Goal: Task Accomplishment & Management: Use online tool/utility

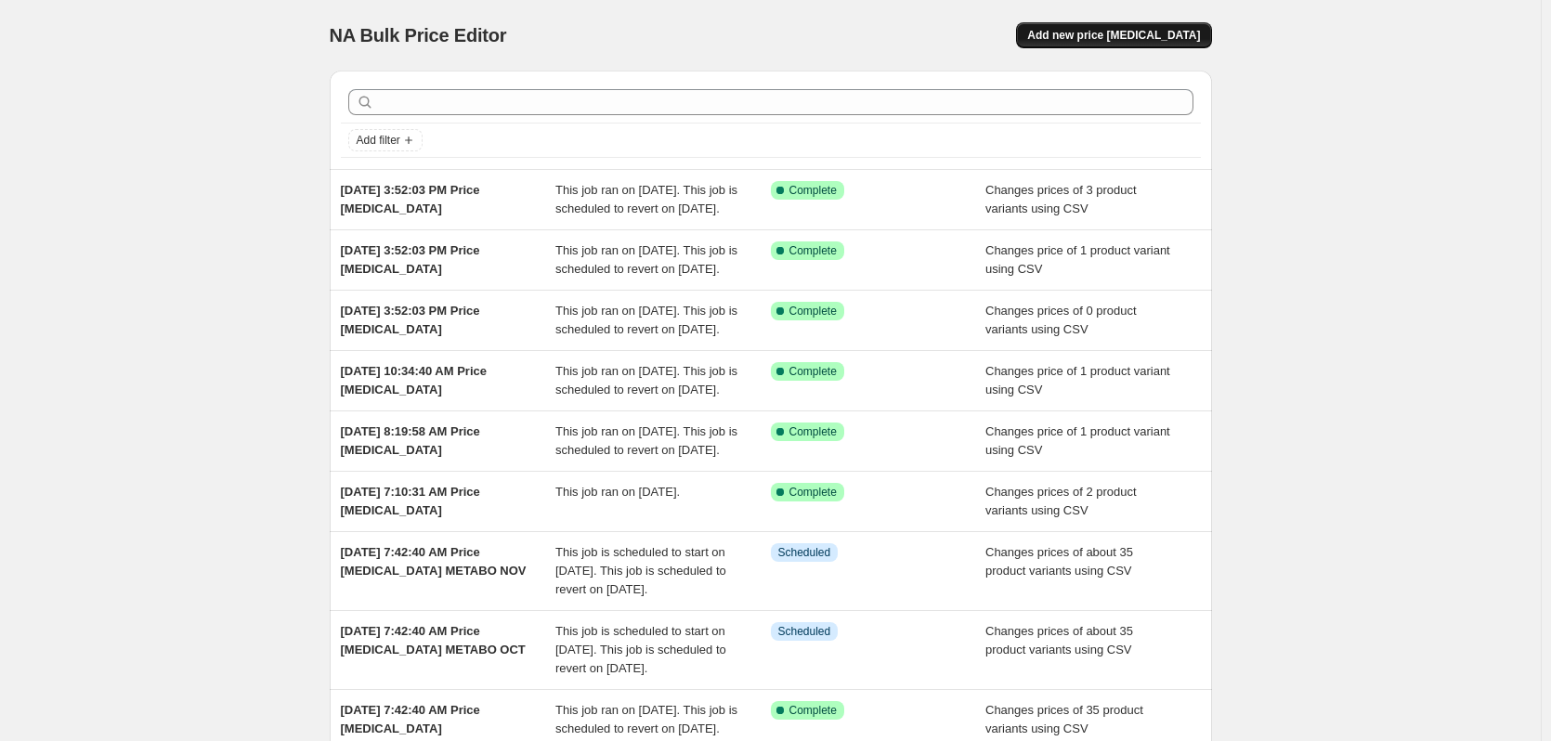
click at [1167, 26] on button "Add new price [MEDICAL_DATA]" at bounding box center [1113, 35] width 195 height 26
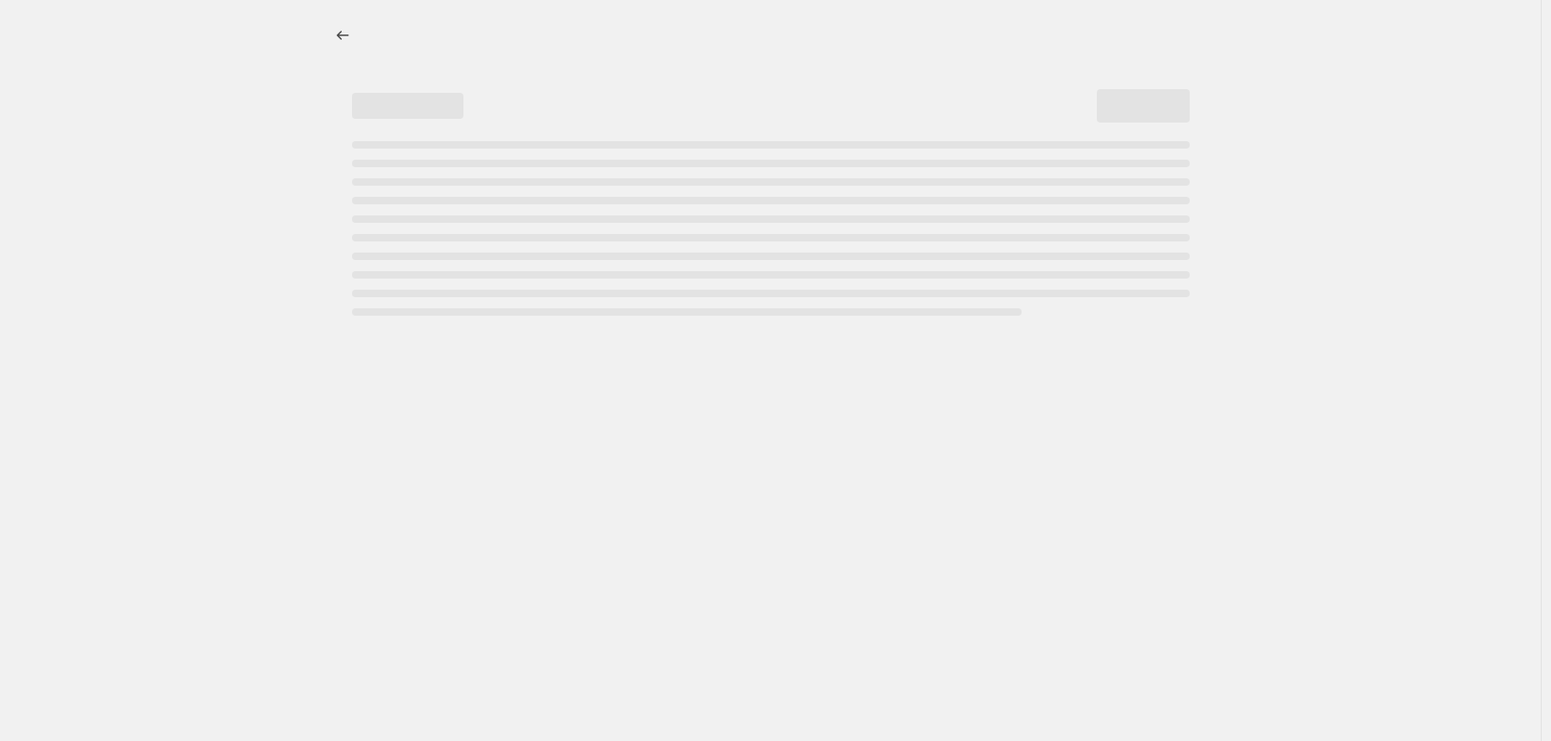
select select "percentage"
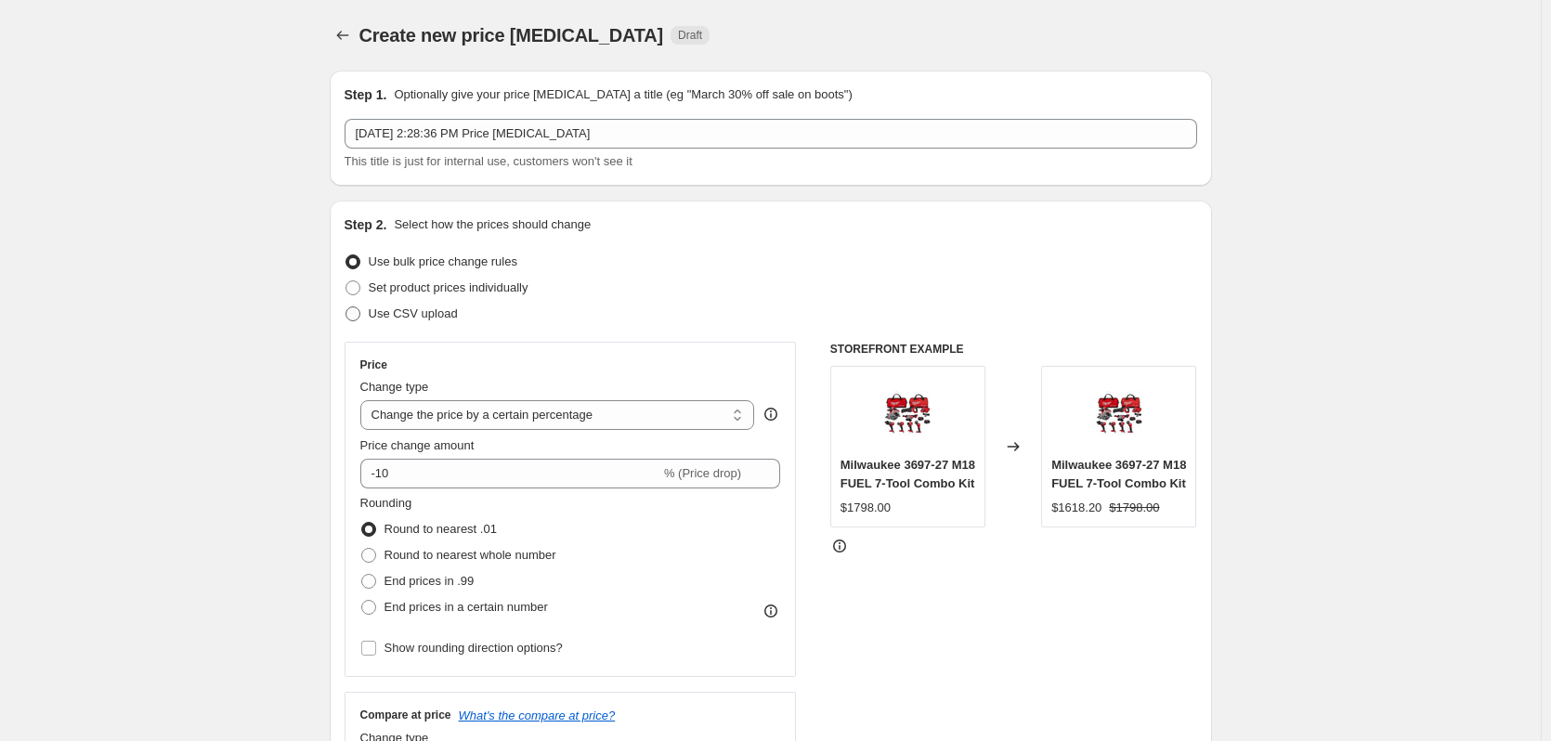
click at [432, 311] on span "Use CSV upload" at bounding box center [413, 313] width 89 height 14
click at [346, 307] on input "Use CSV upload" at bounding box center [345, 306] width 1 height 1
radio input "true"
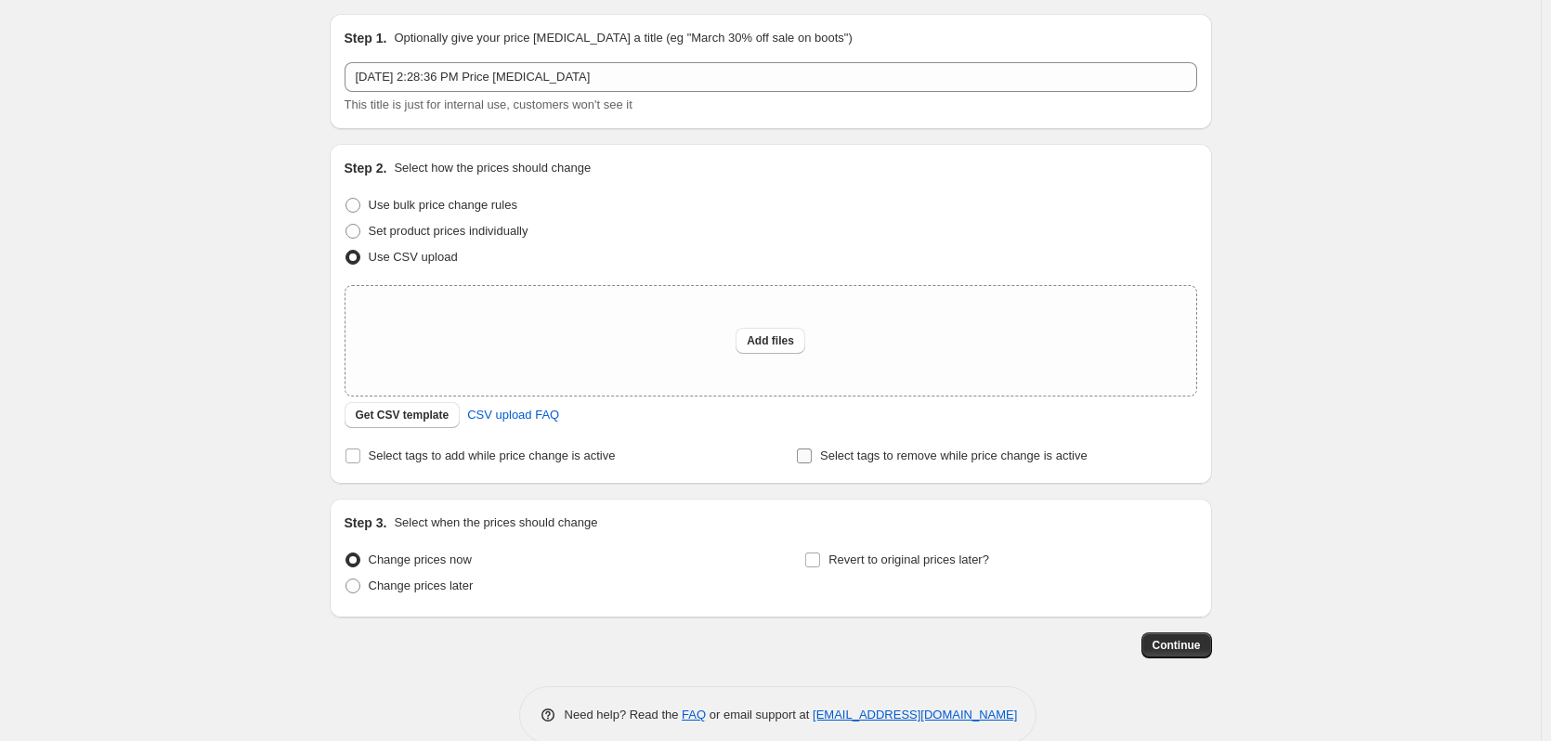
scroll to position [87, 0]
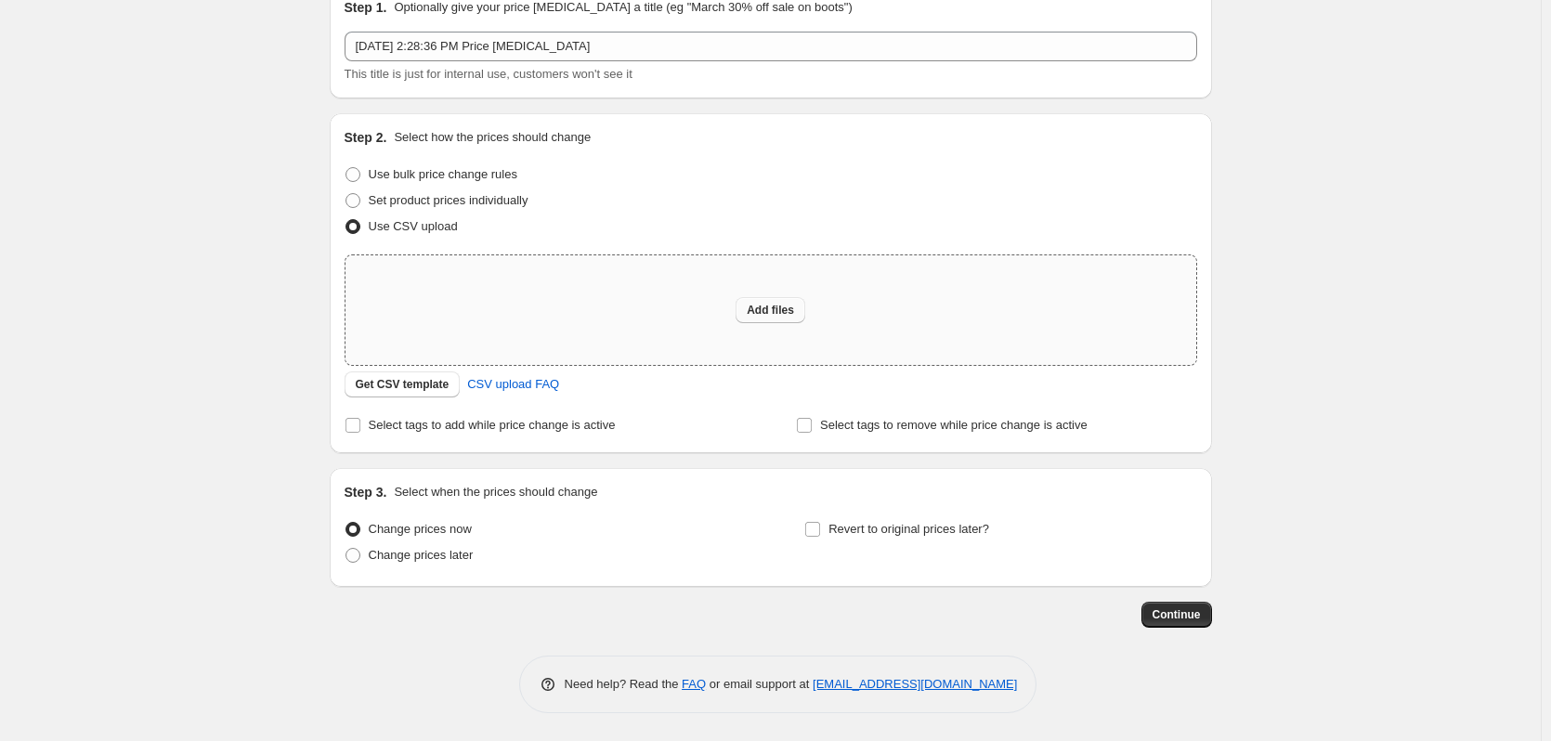
click at [781, 311] on span "Add files" at bounding box center [770, 310] width 47 height 15
type input "C:\fakepath\csv_template 1.csv"
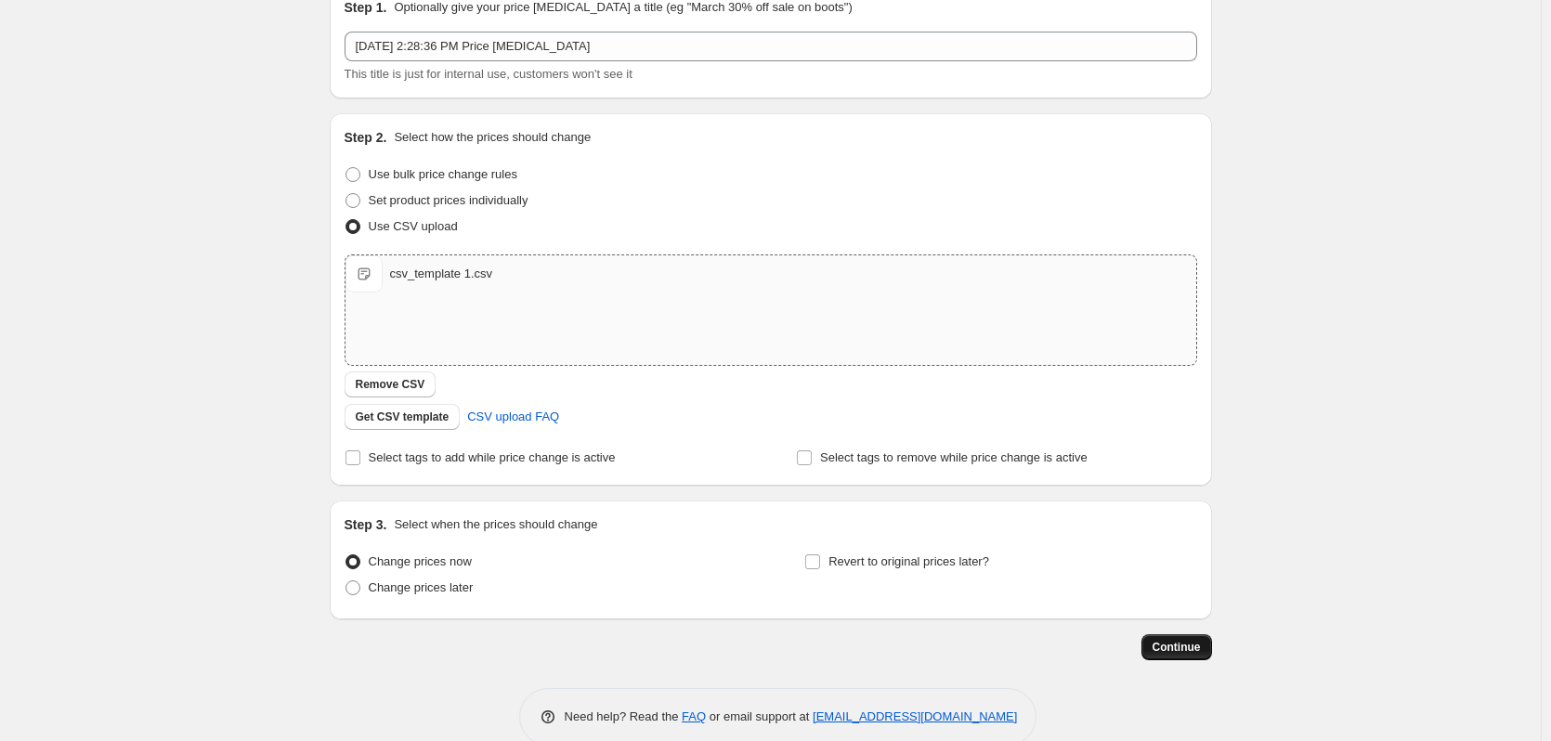
click at [1188, 645] on span "Continue" at bounding box center [1176, 647] width 48 height 15
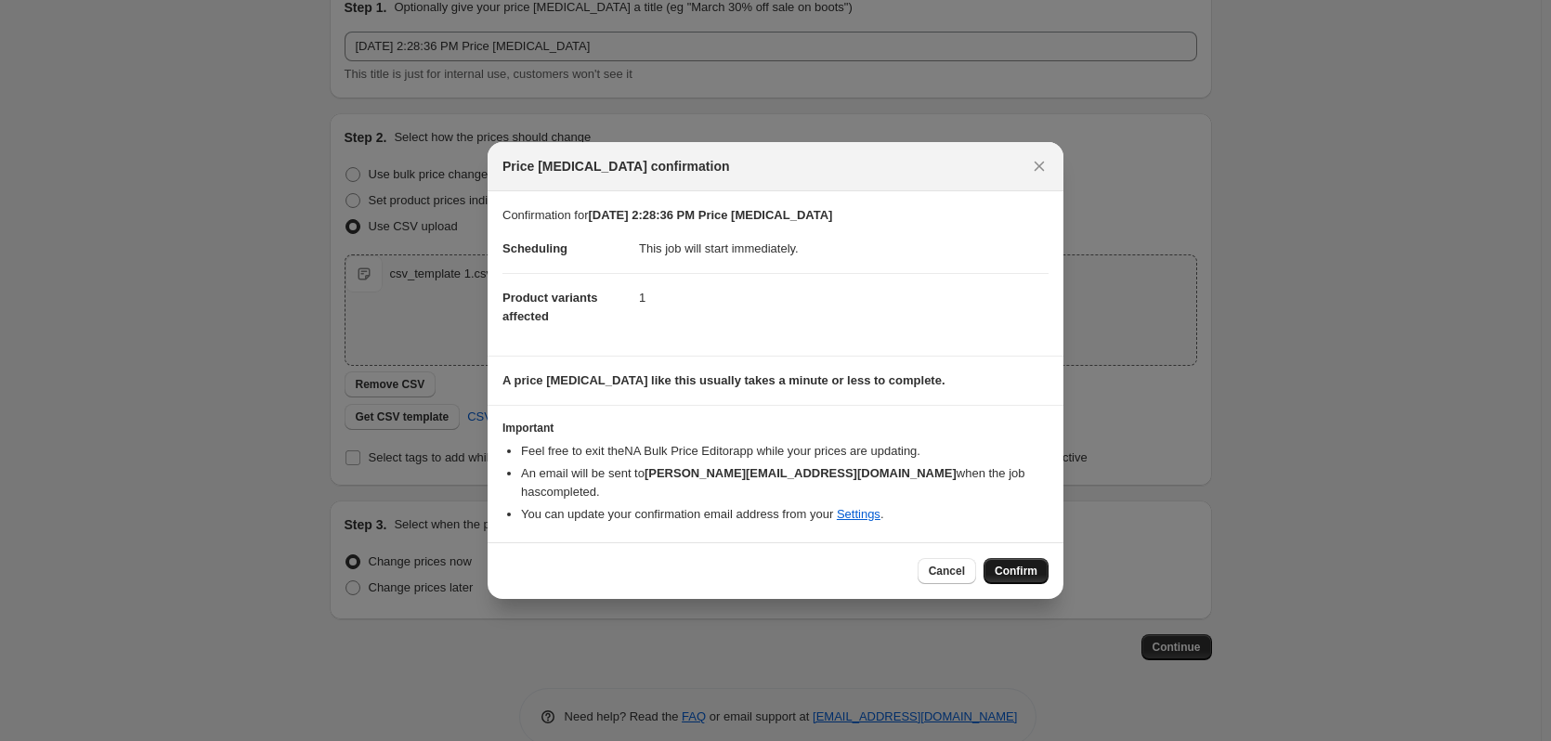
click at [1014, 564] on span "Confirm" at bounding box center [1016, 571] width 43 height 15
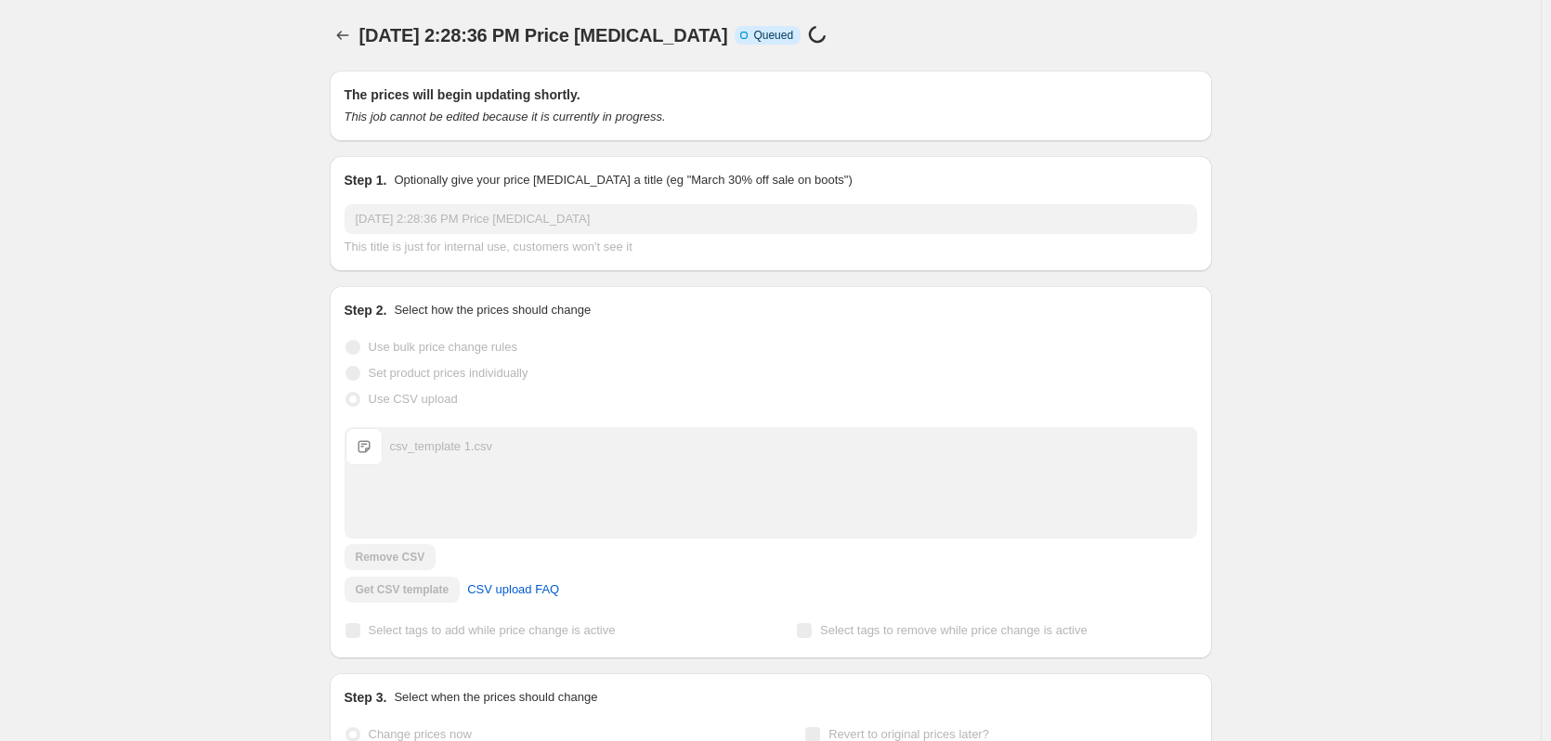
scroll to position [87, 0]
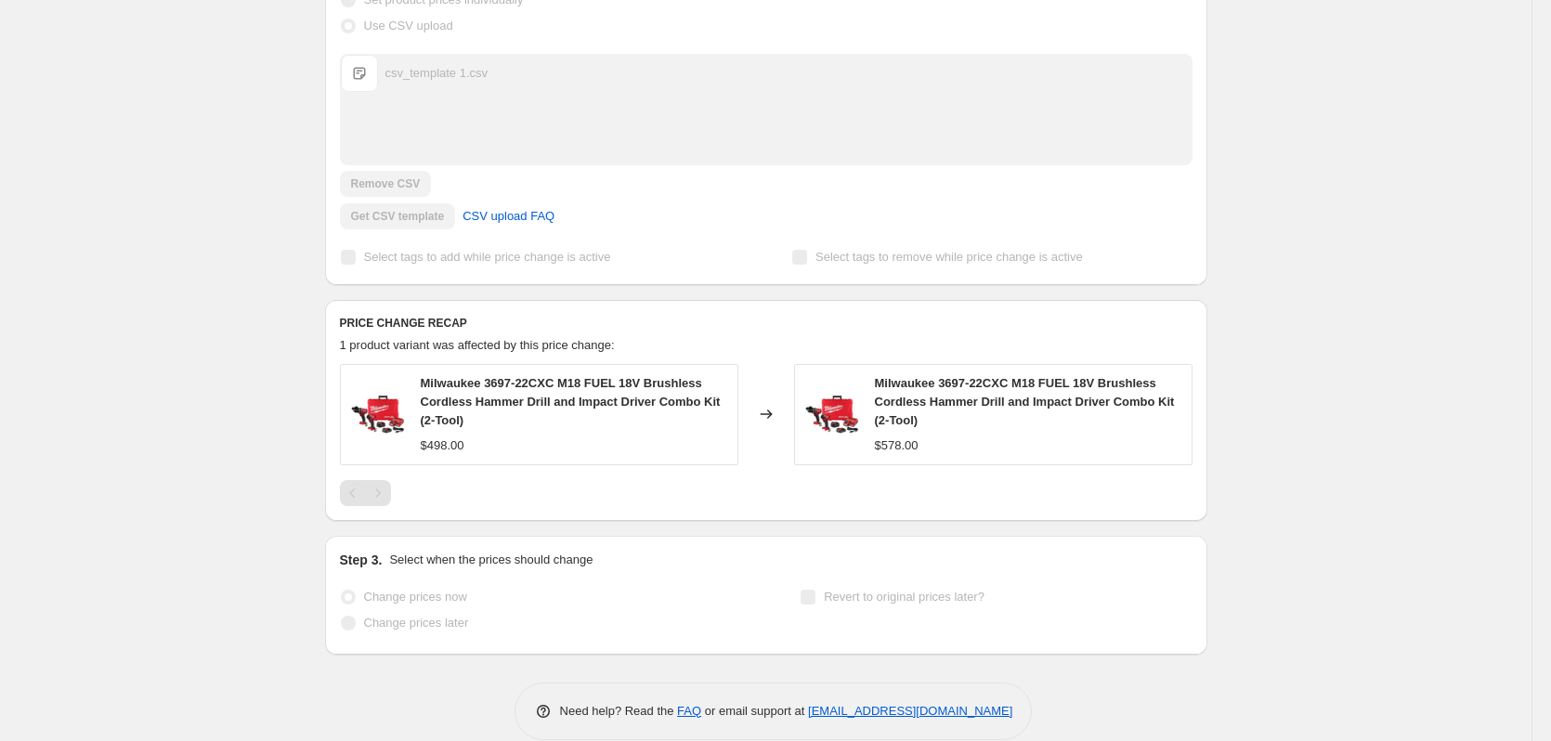
scroll to position [491, 0]
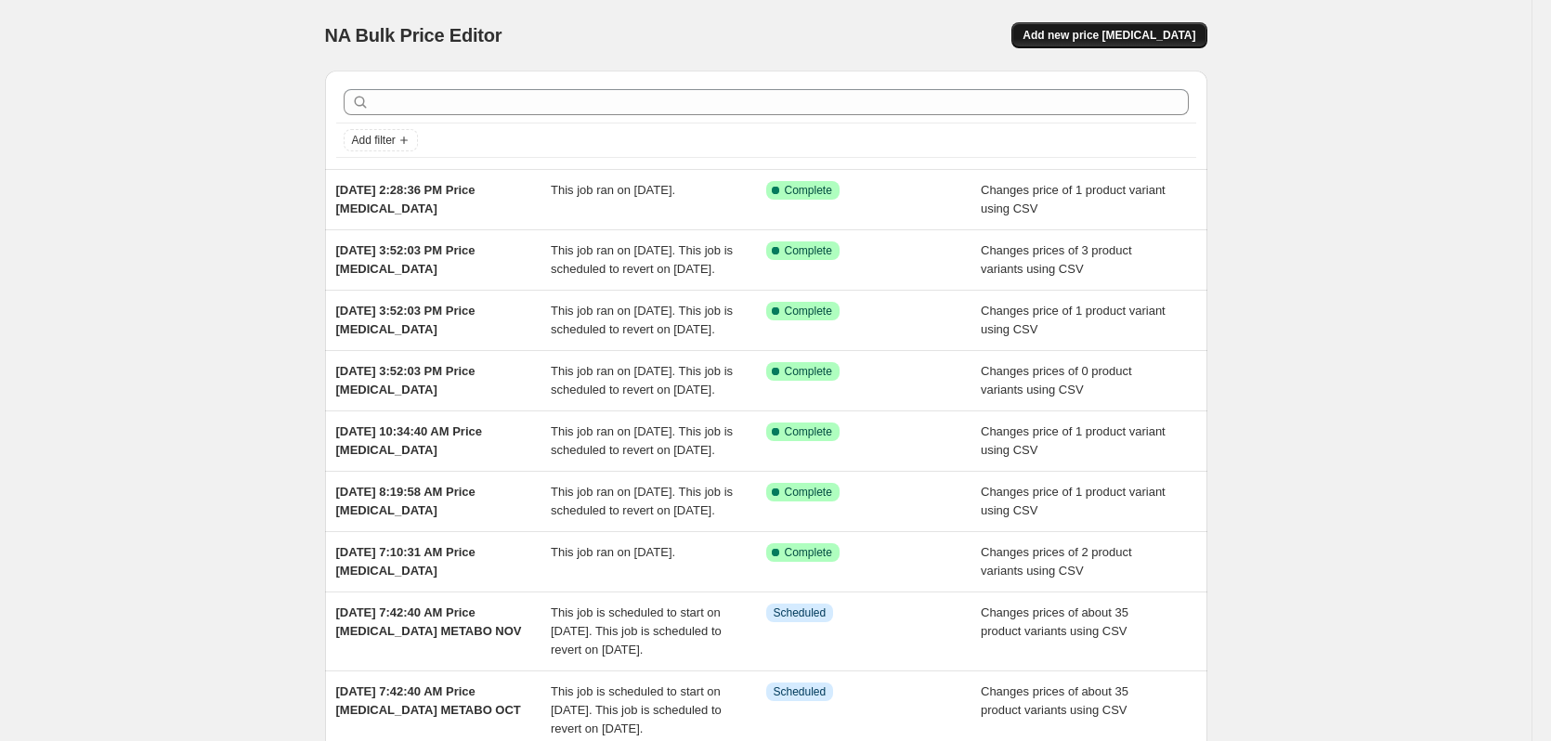
click at [1154, 33] on span "Add new price [MEDICAL_DATA]" at bounding box center [1108, 35] width 173 height 15
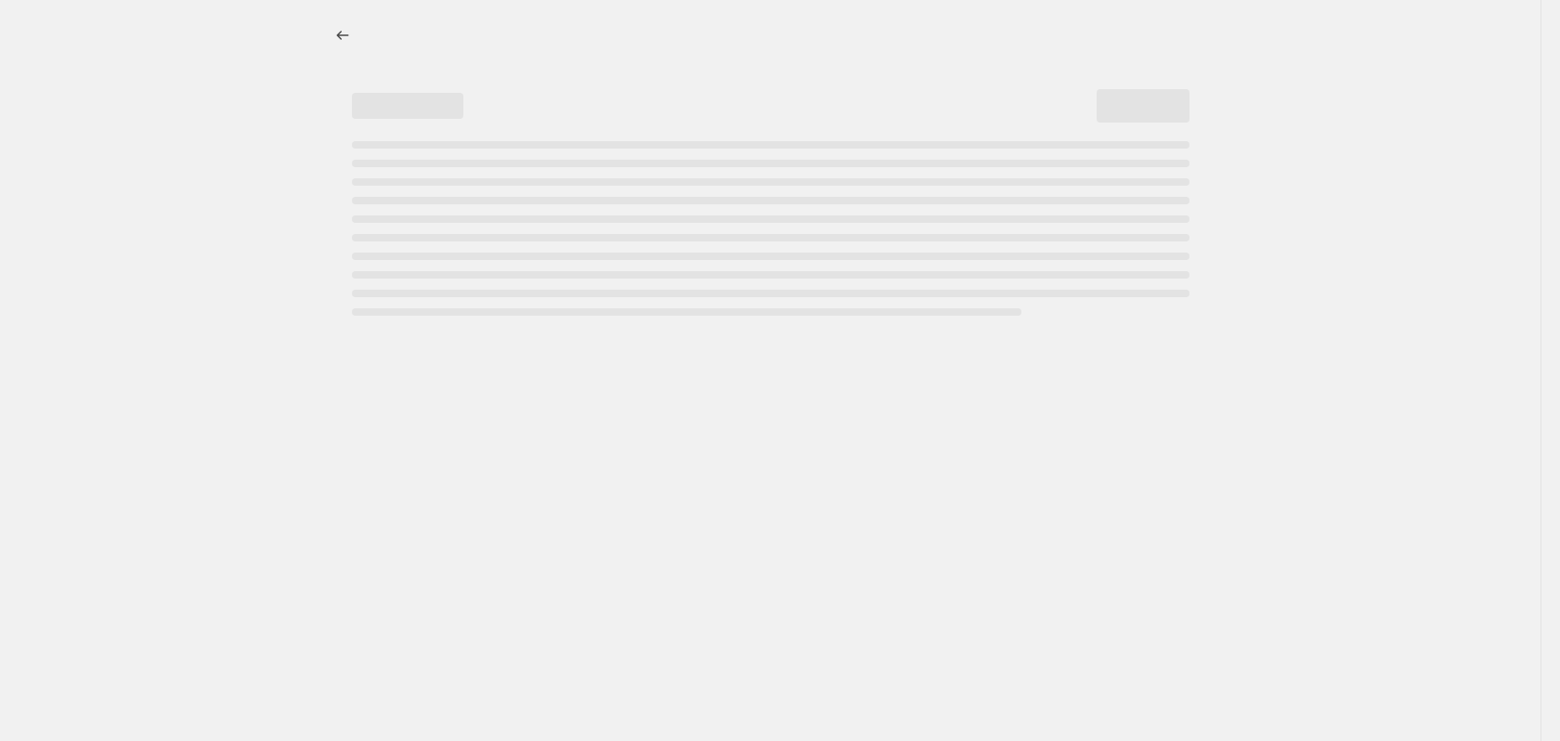
select select "percentage"
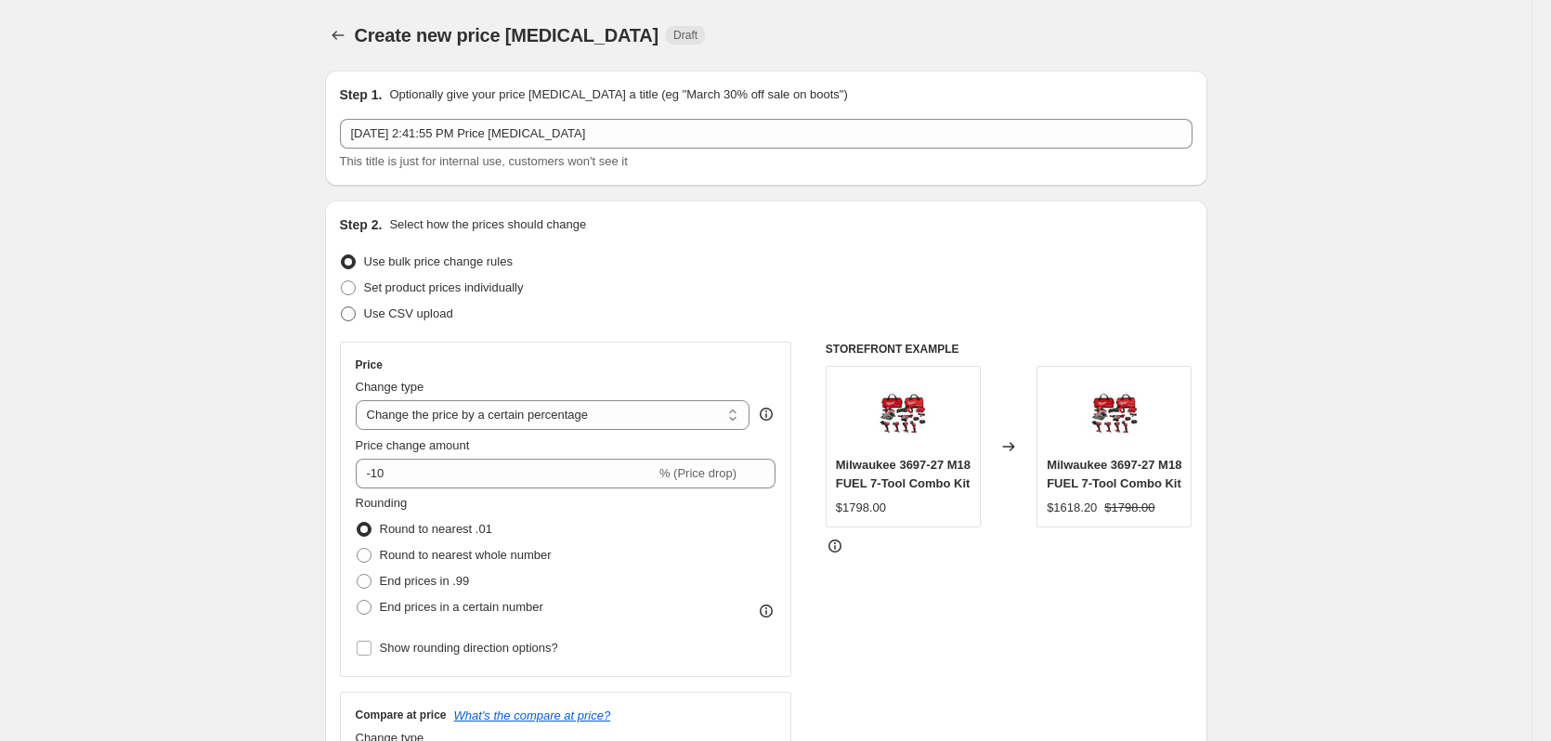
click at [441, 316] on span "Use CSV upload" at bounding box center [408, 313] width 89 height 14
click at [342, 307] on input "Use CSV upload" at bounding box center [341, 306] width 1 height 1
radio input "true"
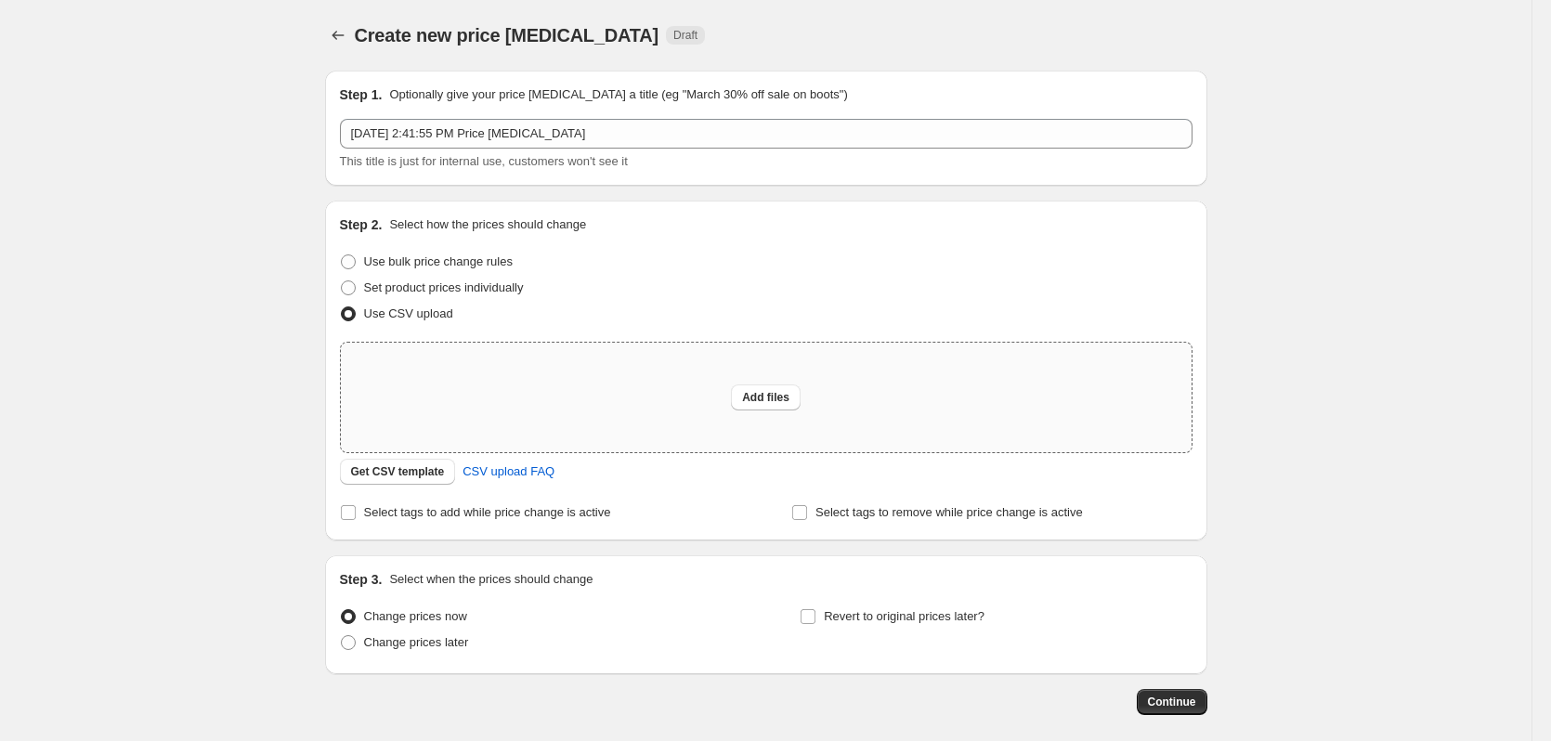
click at [804, 399] on div "Add files" at bounding box center [766, 398] width 851 height 110
type input "C:\fakepath\csv_template 1.csv"
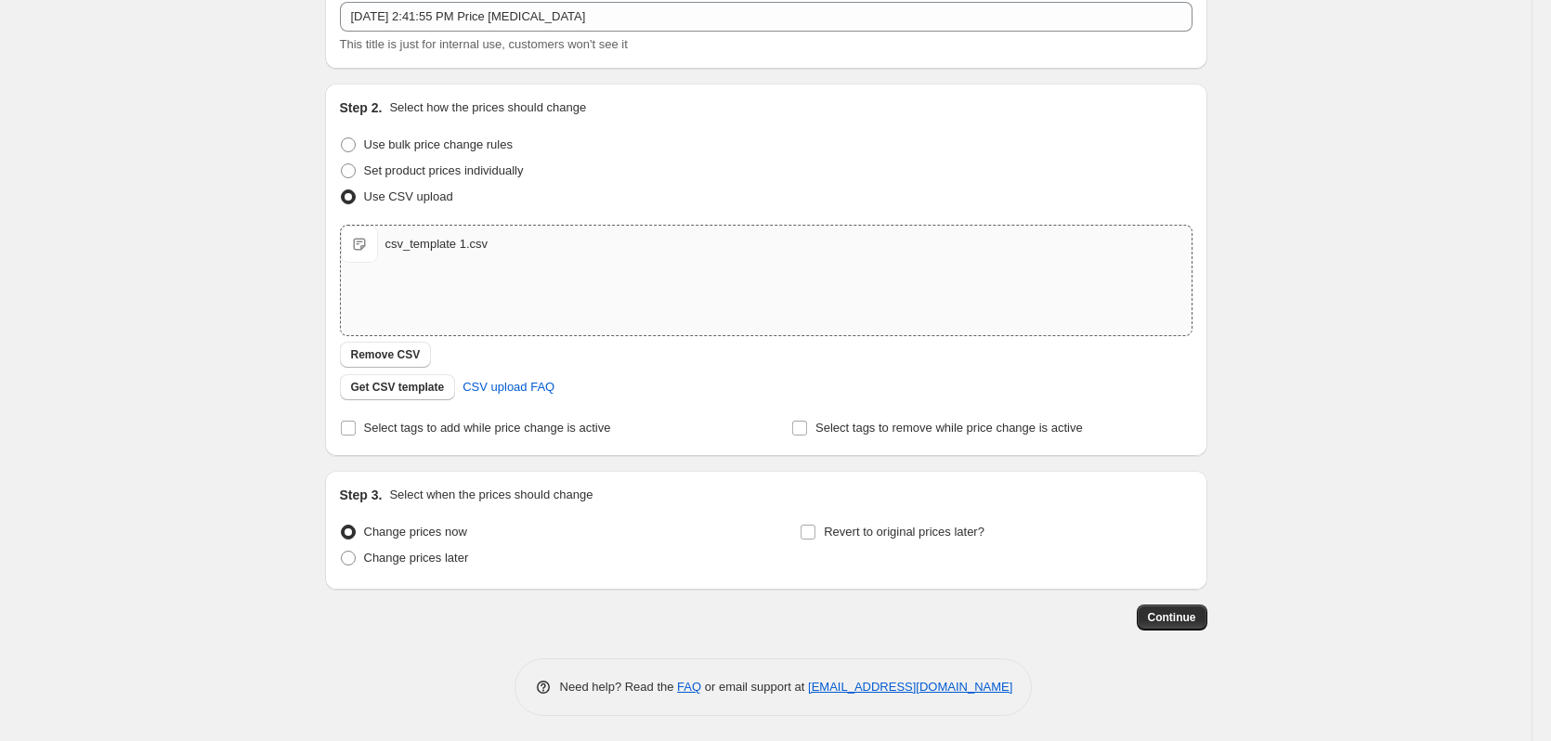
scroll to position [120, 0]
click at [1174, 619] on span "Continue" at bounding box center [1172, 614] width 48 height 15
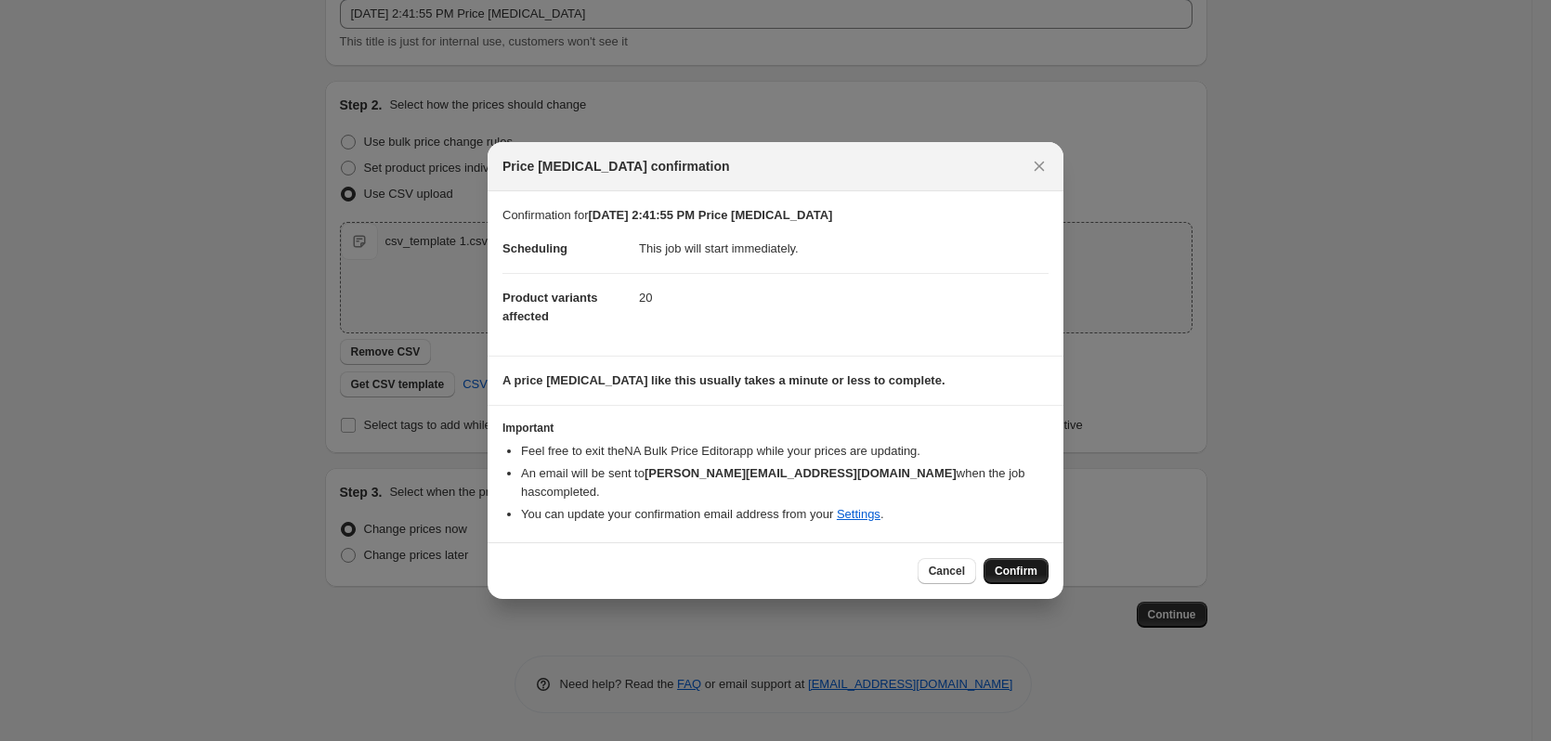
click at [1008, 558] on button "Confirm" at bounding box center [1015, 571] width 65 height 26
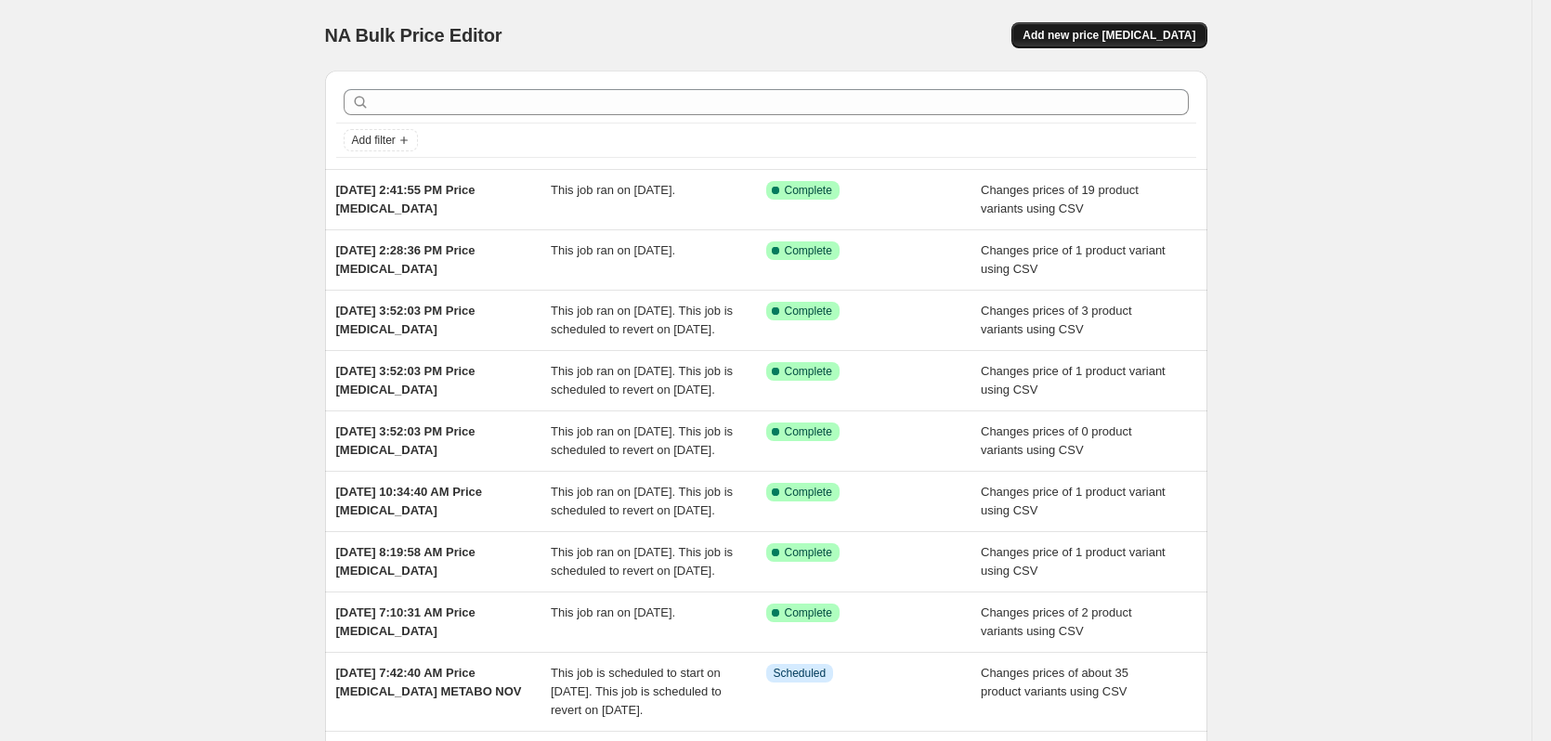
click at [1123, 38] on span "Add new price [MEDICAL_DATA]" at bounding box center [1108, 35] width 173 height 15
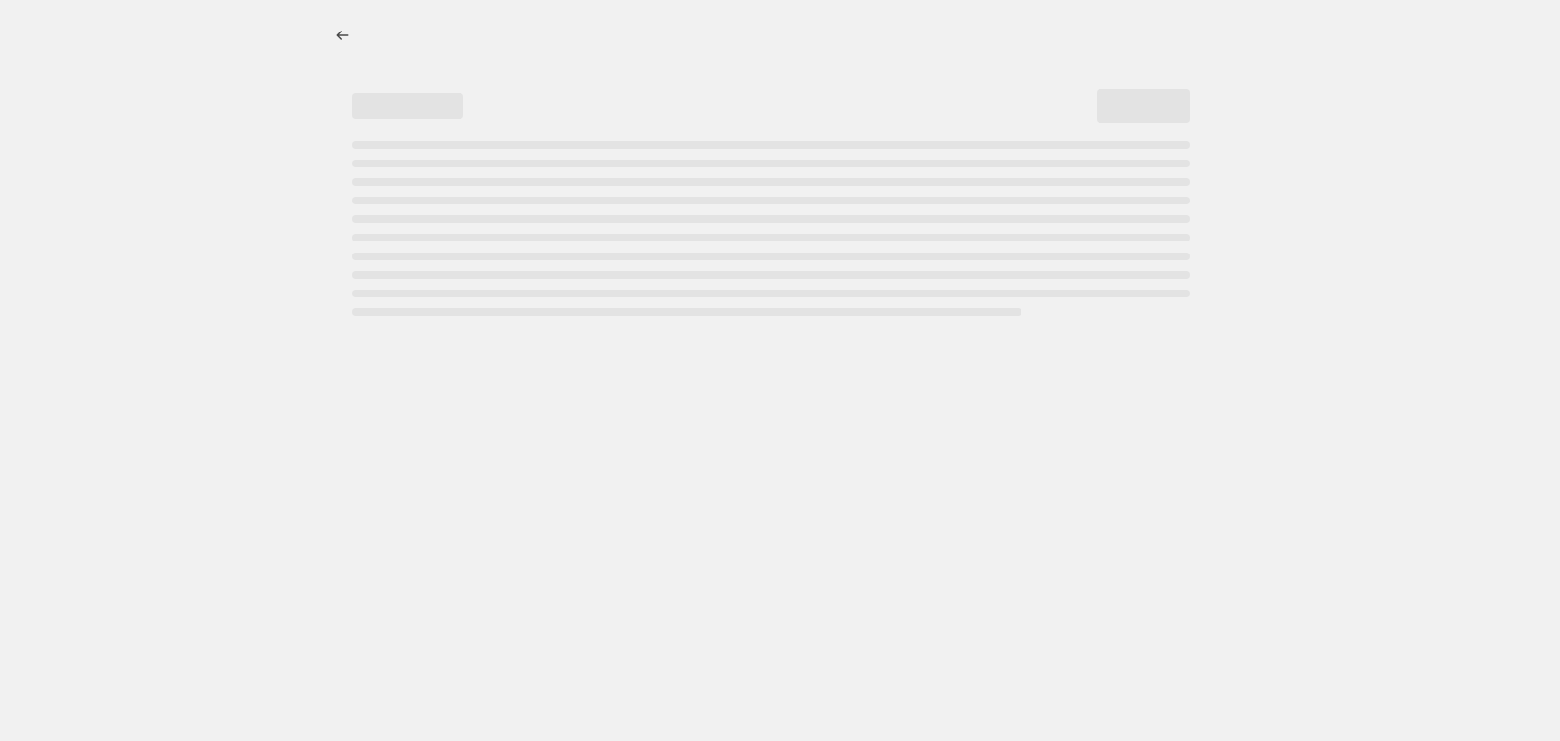
select select "percentage"
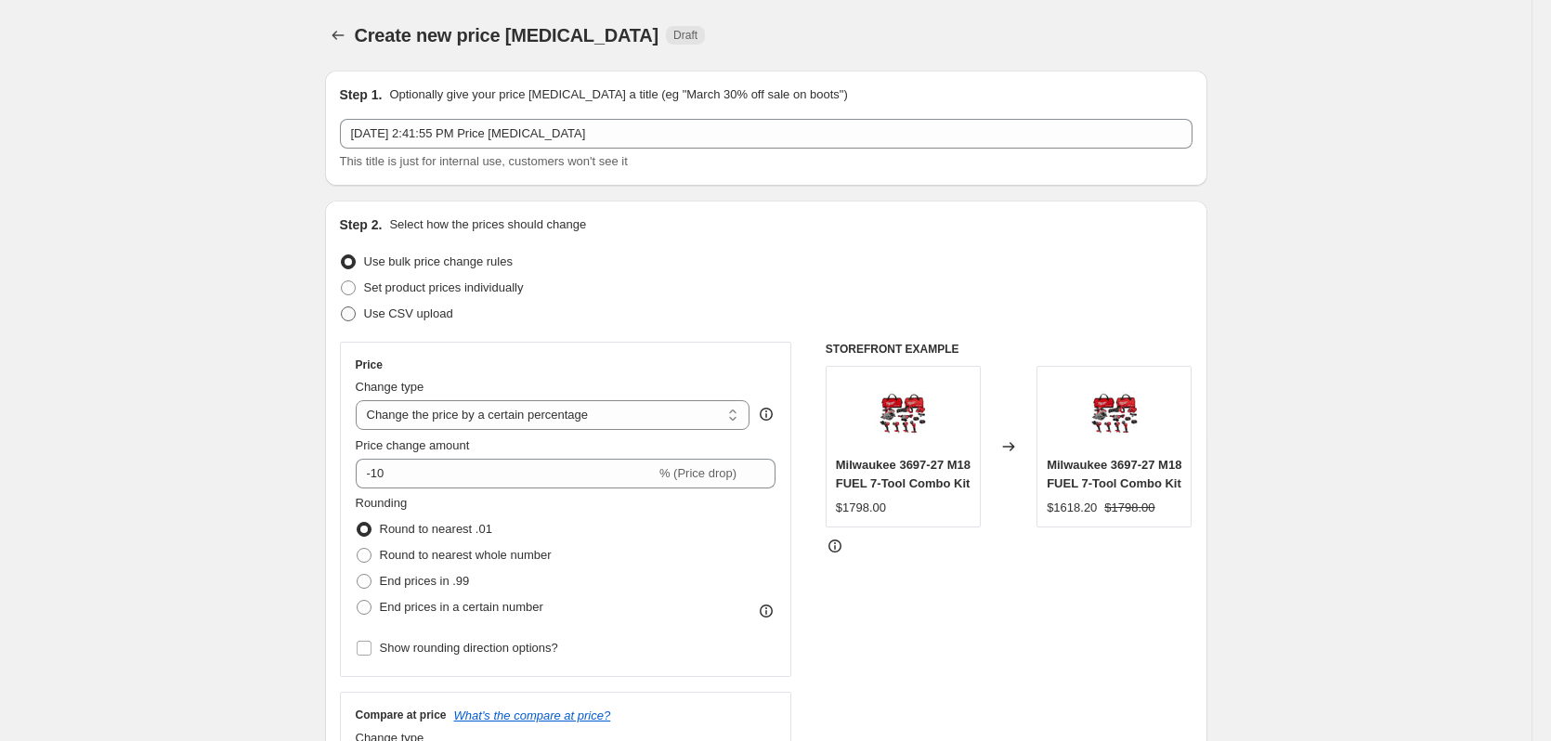
click at [400, 317] on span "Use CSV upload" at bounding box center [408, 313] width 89 height 14
click at [342, 307] on input "Use CSV upload" at bounding box center [341, 306] width 1 height 1
radio input "true"
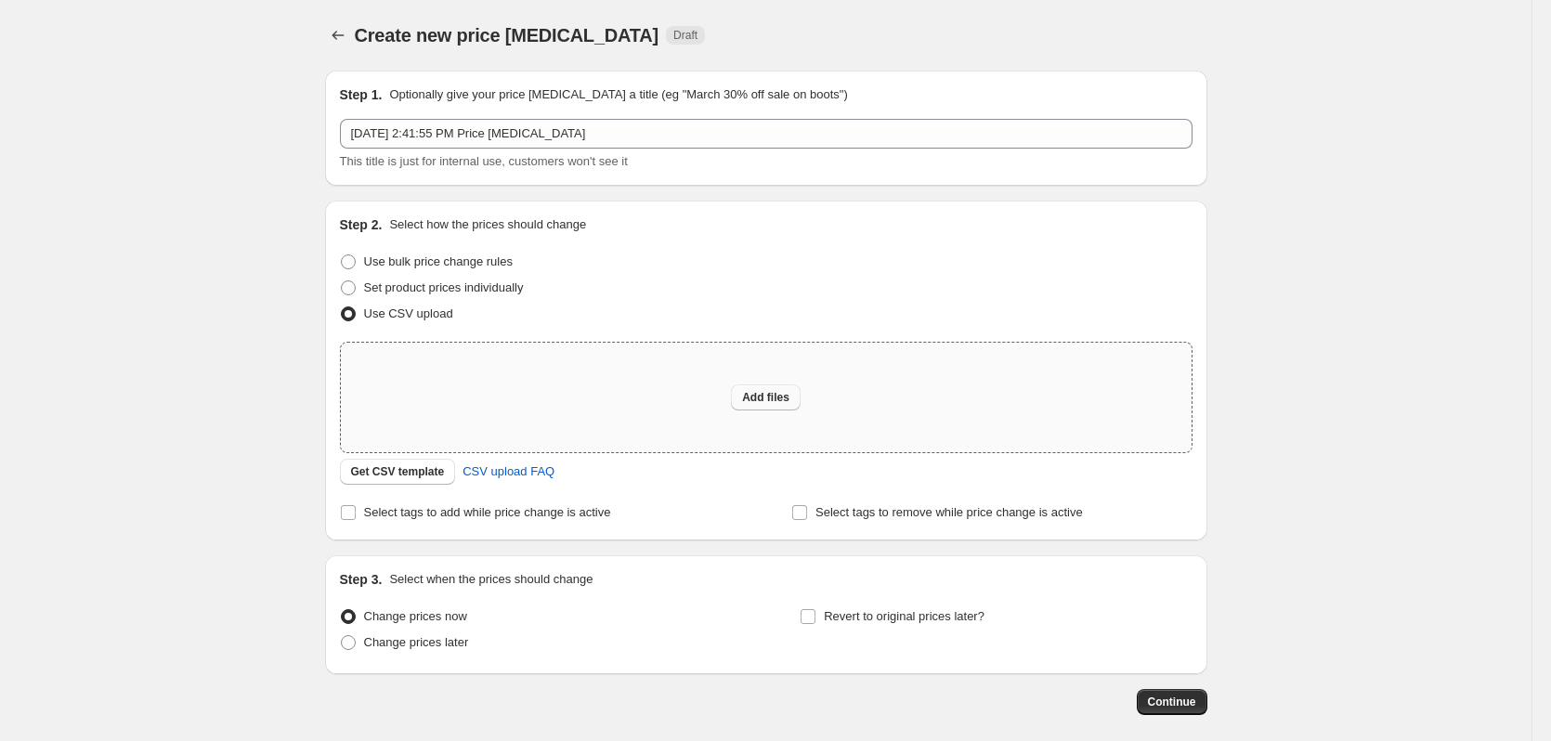
click at [761, 391] on span "Add files" at bounding box center [765, 397] width 47 height 15
click at [756, 402] on span "Add files" at bounding box center [765, 397] width 47 height 15
type input "C:\fakepath\csv_template 1.csv"
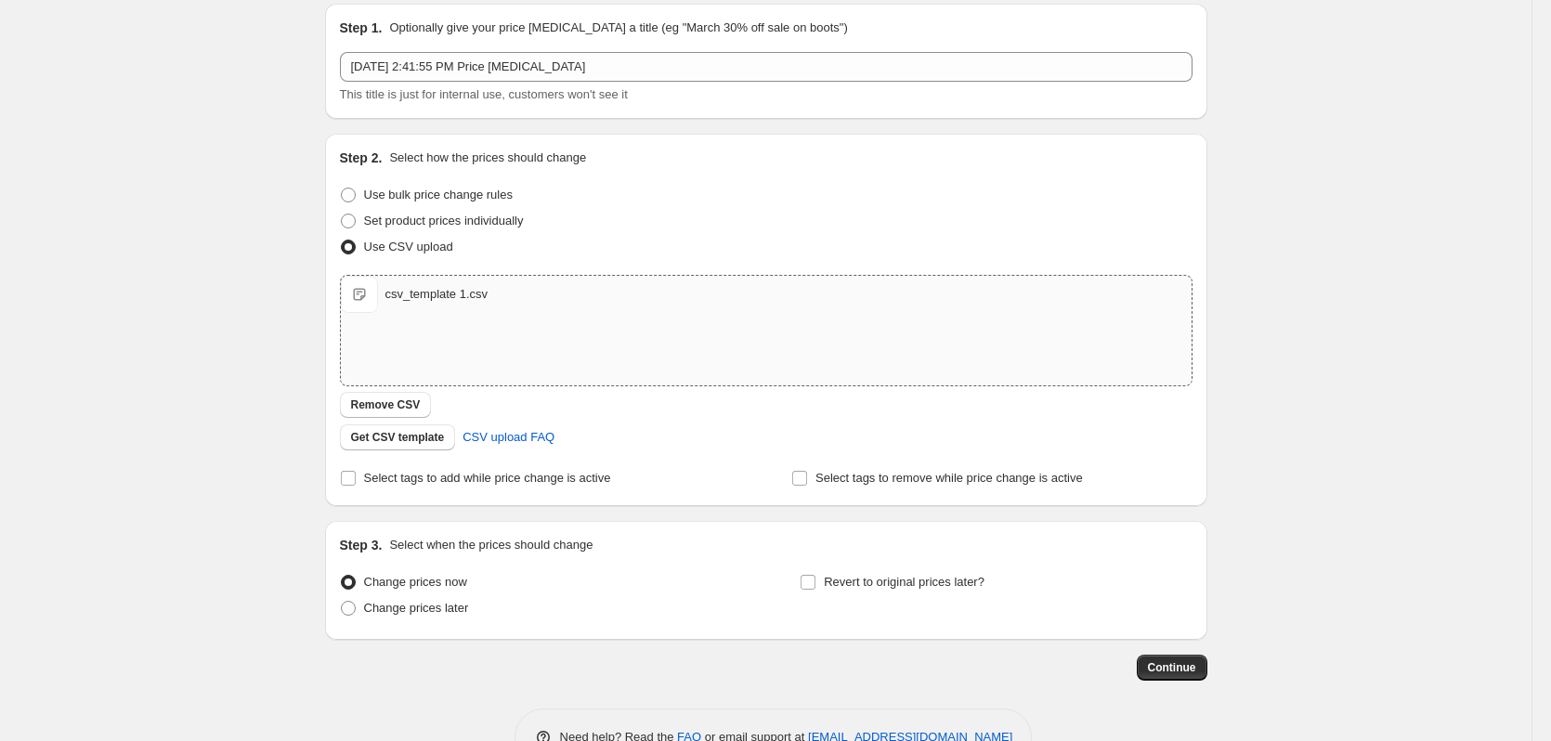
scroll to position [120, 0]
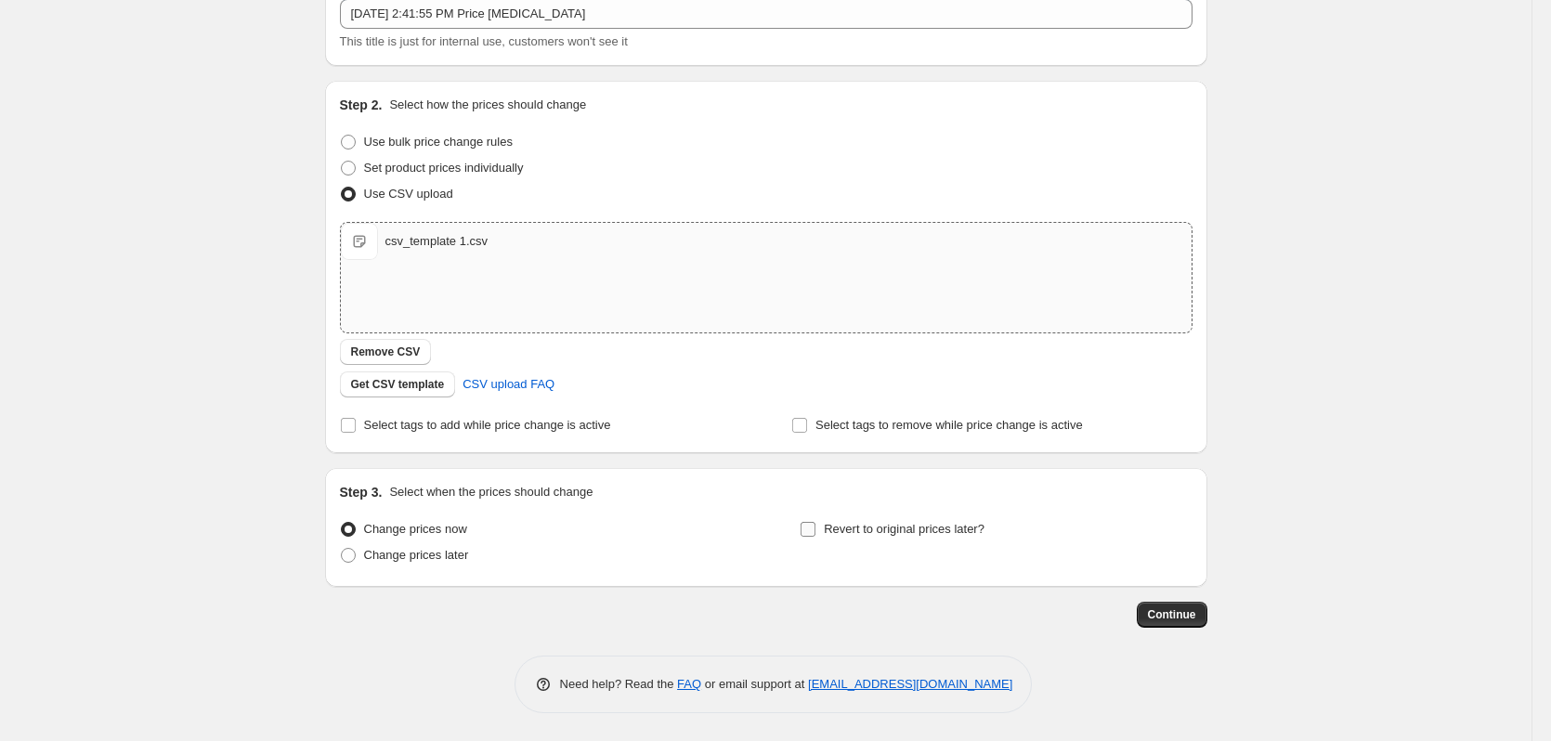
click at [887, 522] on span "Revert to original prices later?" at bounding box center [904, 529] width 161 height 14
click at [815, 522] on input "Revert to original prices later?" at bounding box center [807, 529] width 15 height 15
checkbox input "true"
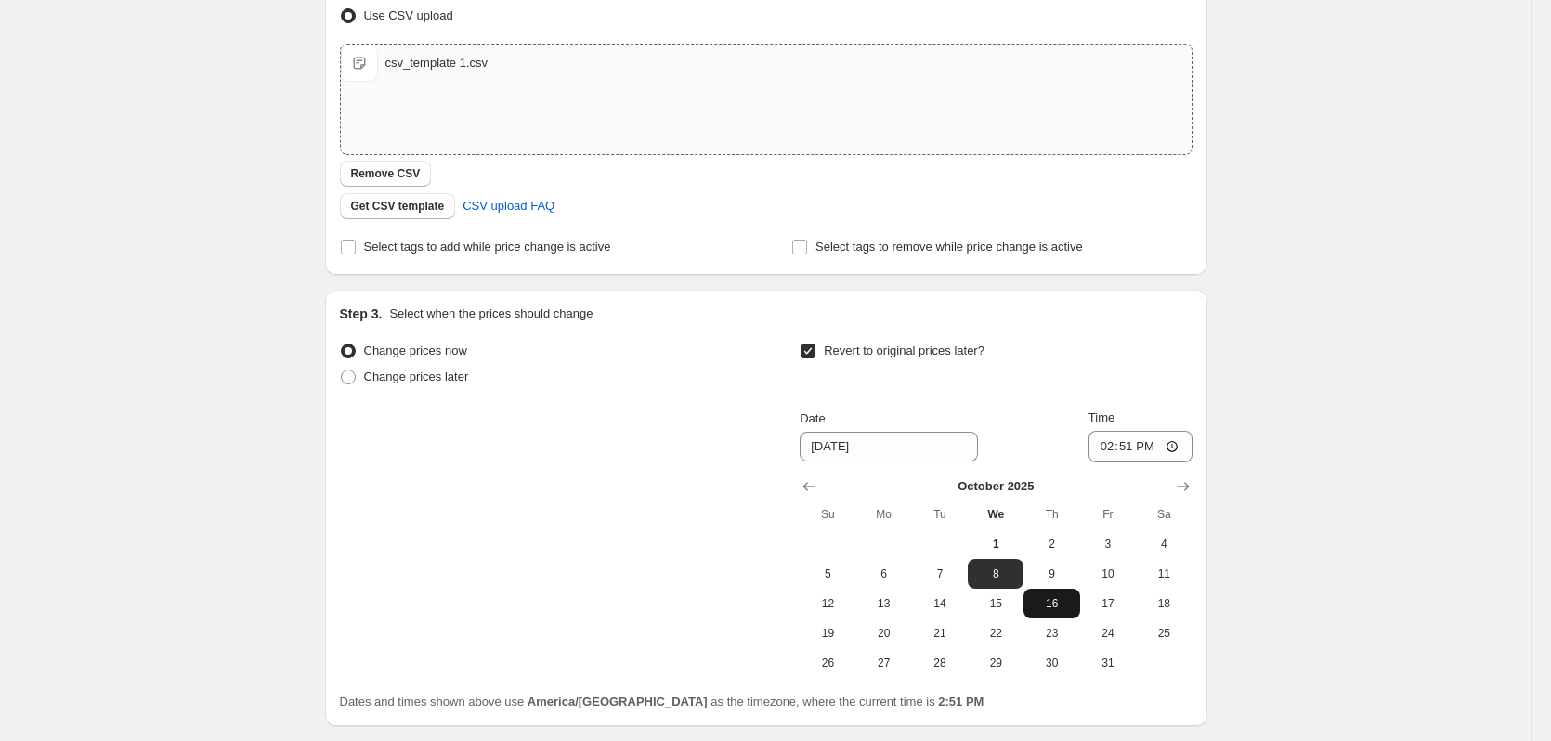
scroll to position [306, 0]
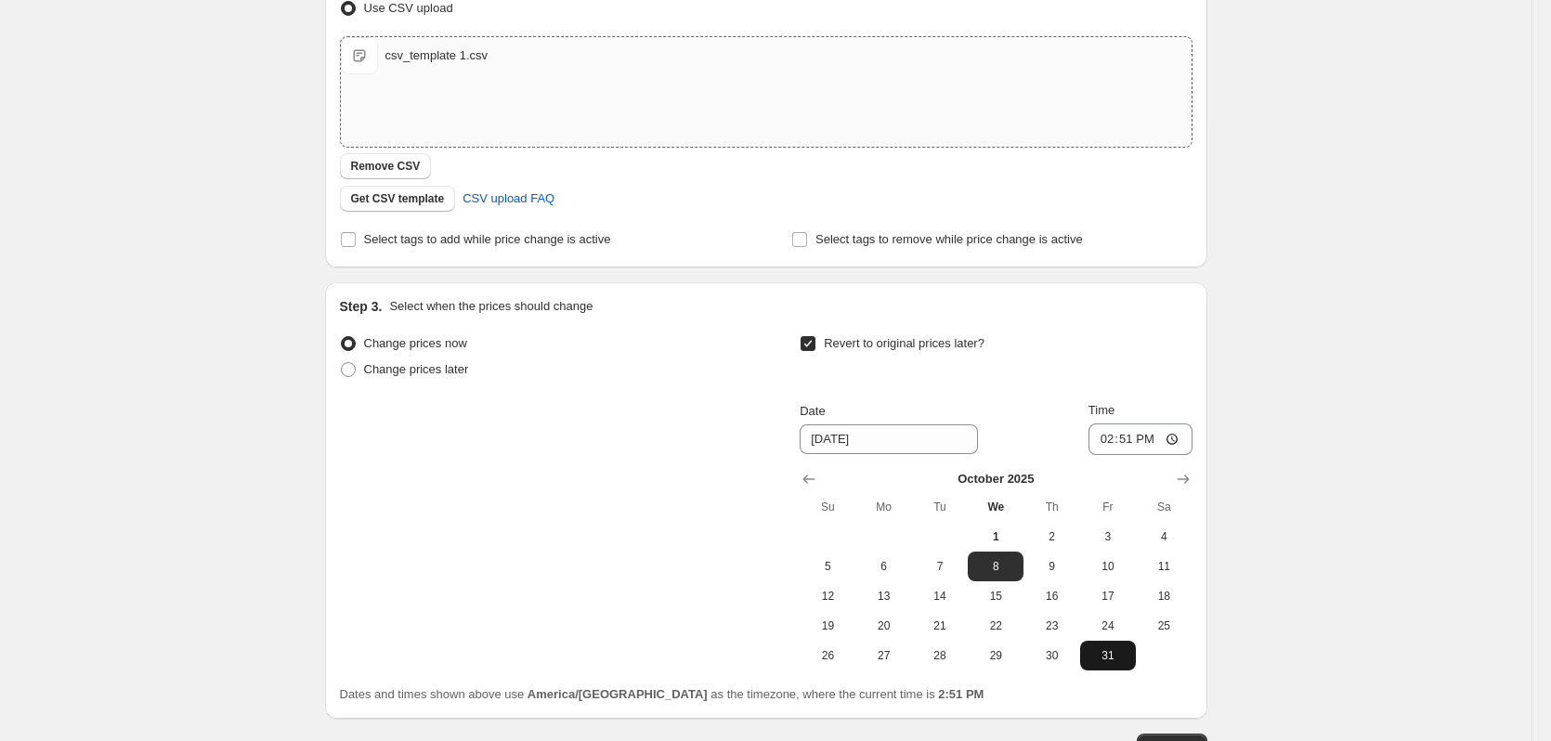
drag, startPoint x: 1116, startPoint y: 659, endPoint x: 1126, endPoint y: 550, distance: 110.1
click at [1116, 657] on span "31" at bounding box center [1107, 655] width 41 height 15
type input "[DATE]"
click at [1105, 439] on input "14:51" at bounding box center [1140, 439] width 104 height 32
type input "12:59"
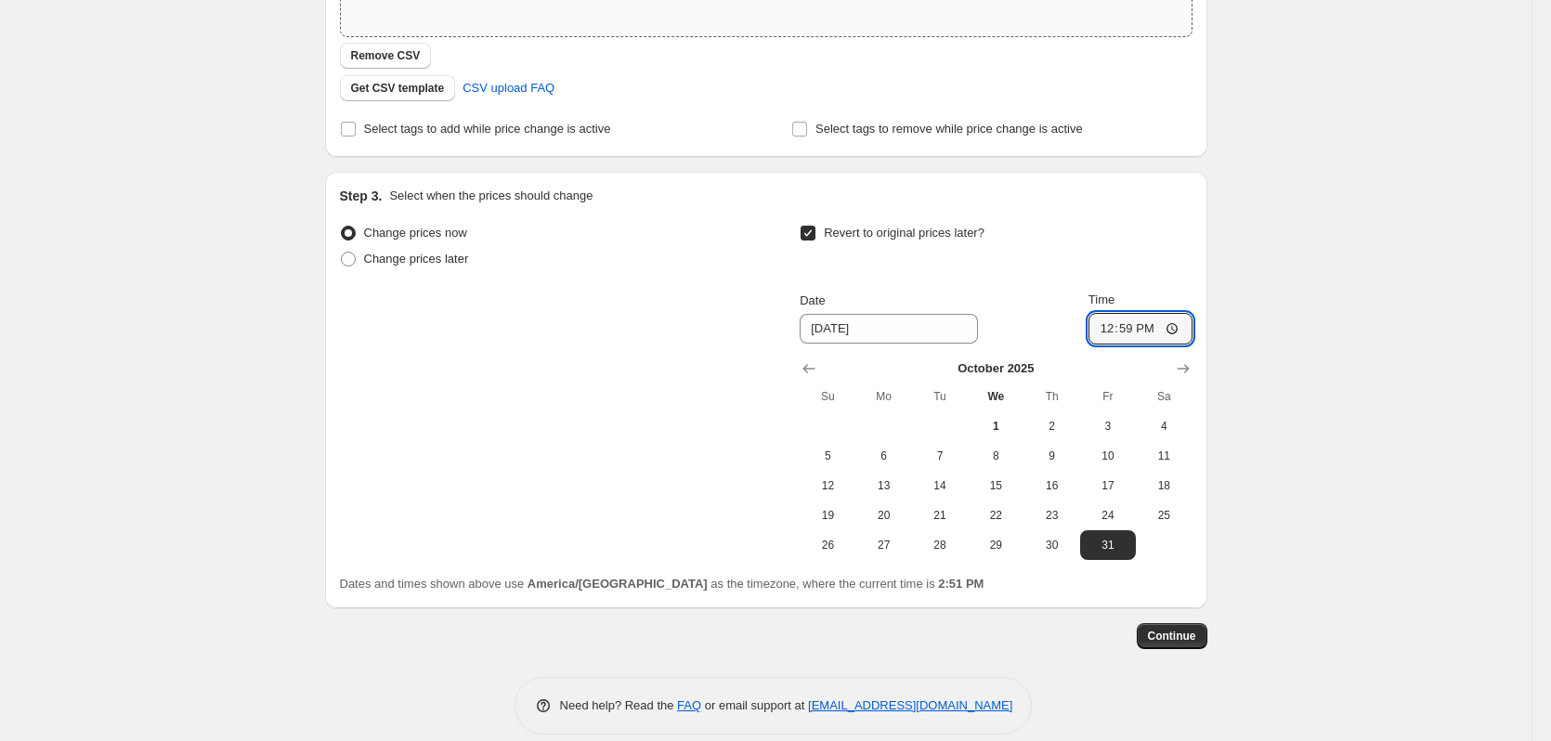
scroll to position [437, 0]
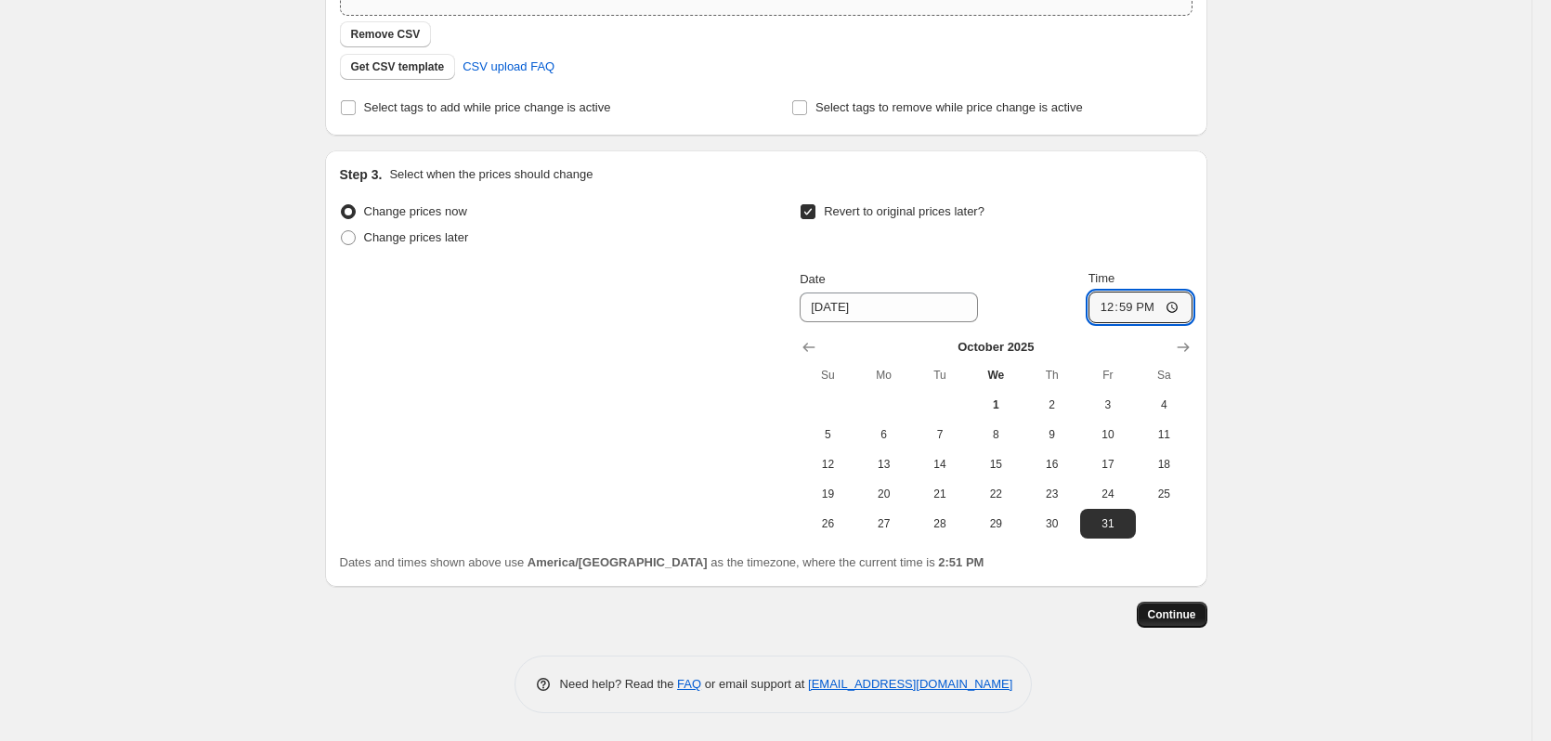
click at [1184, 617] on span "Continue" at bounding box center [1172, 614] width 48 height 15
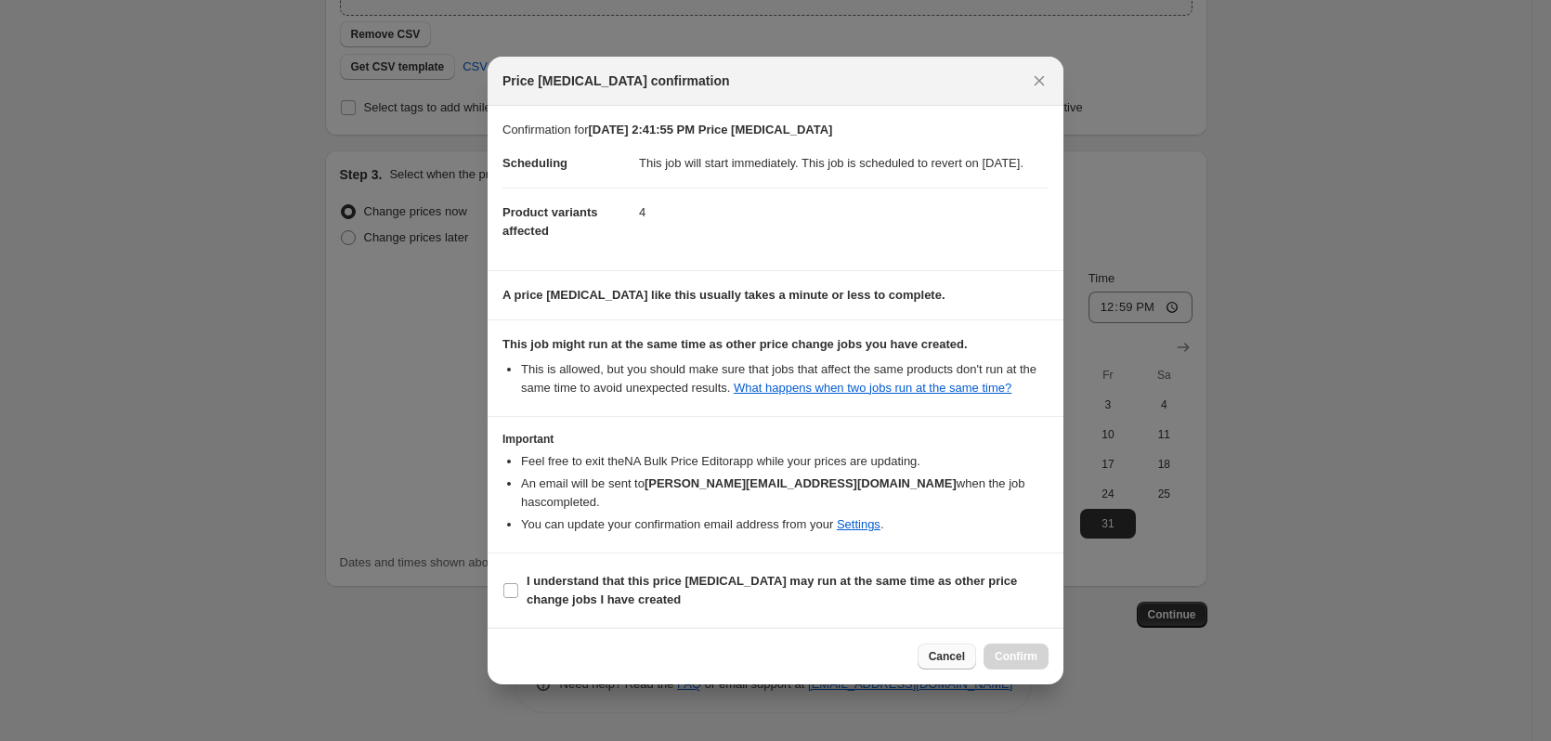
click at [955, 658] on span "Cancel" at bounding box center [947, 656] width 36 height 15
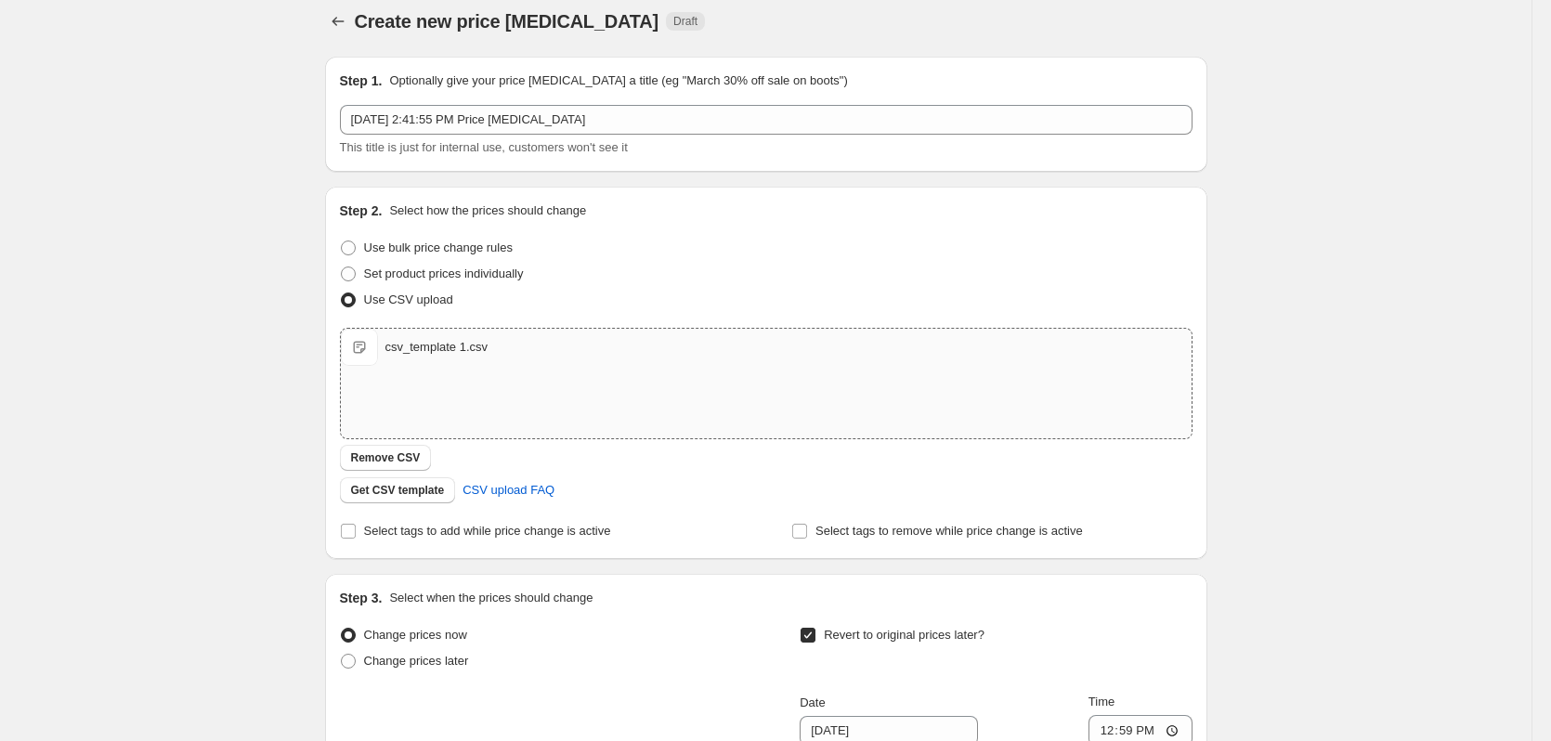
scroll to position [0, 0]
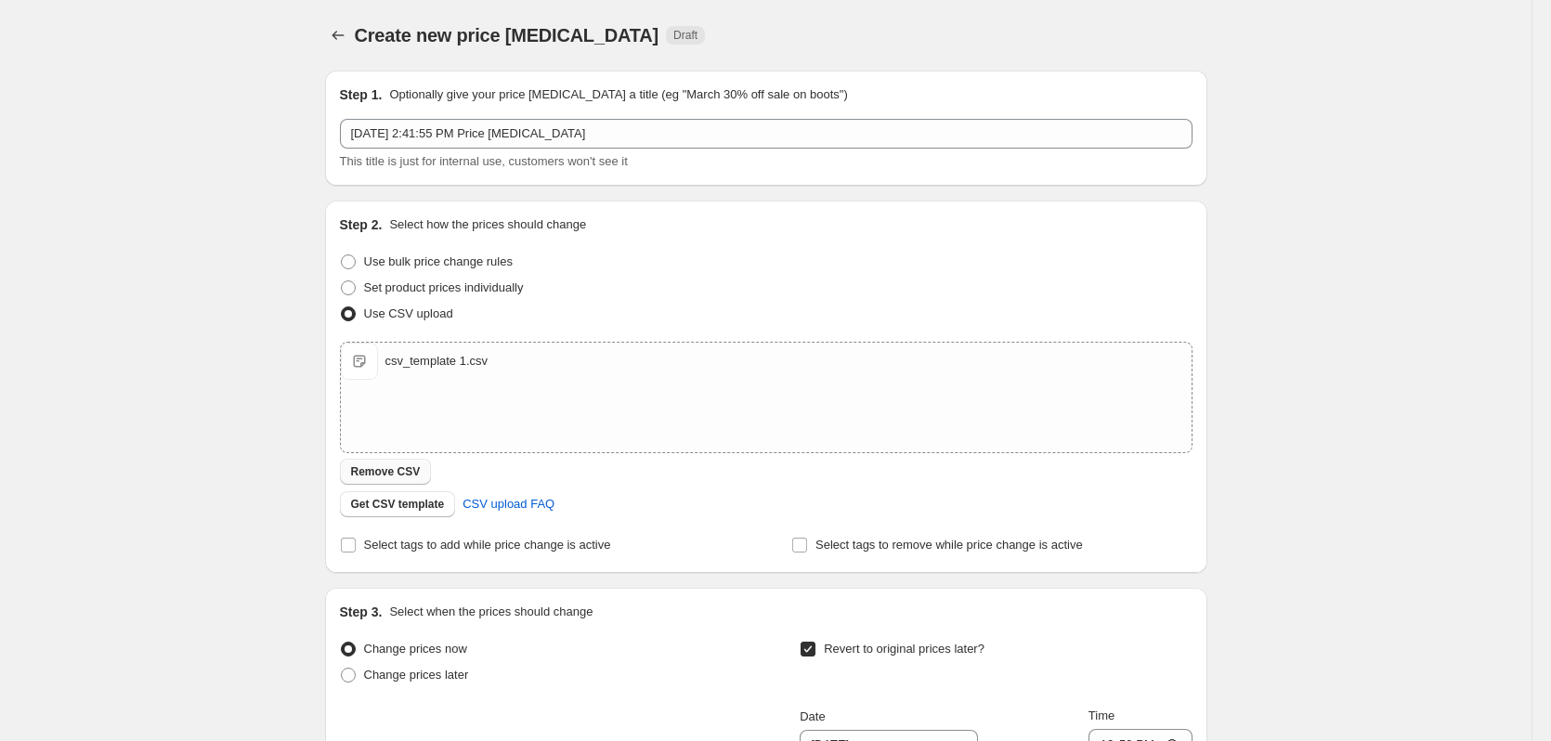
click at [416, 473] on span "Remove CSV" at bounding box center [386, 471] width 70 height 15
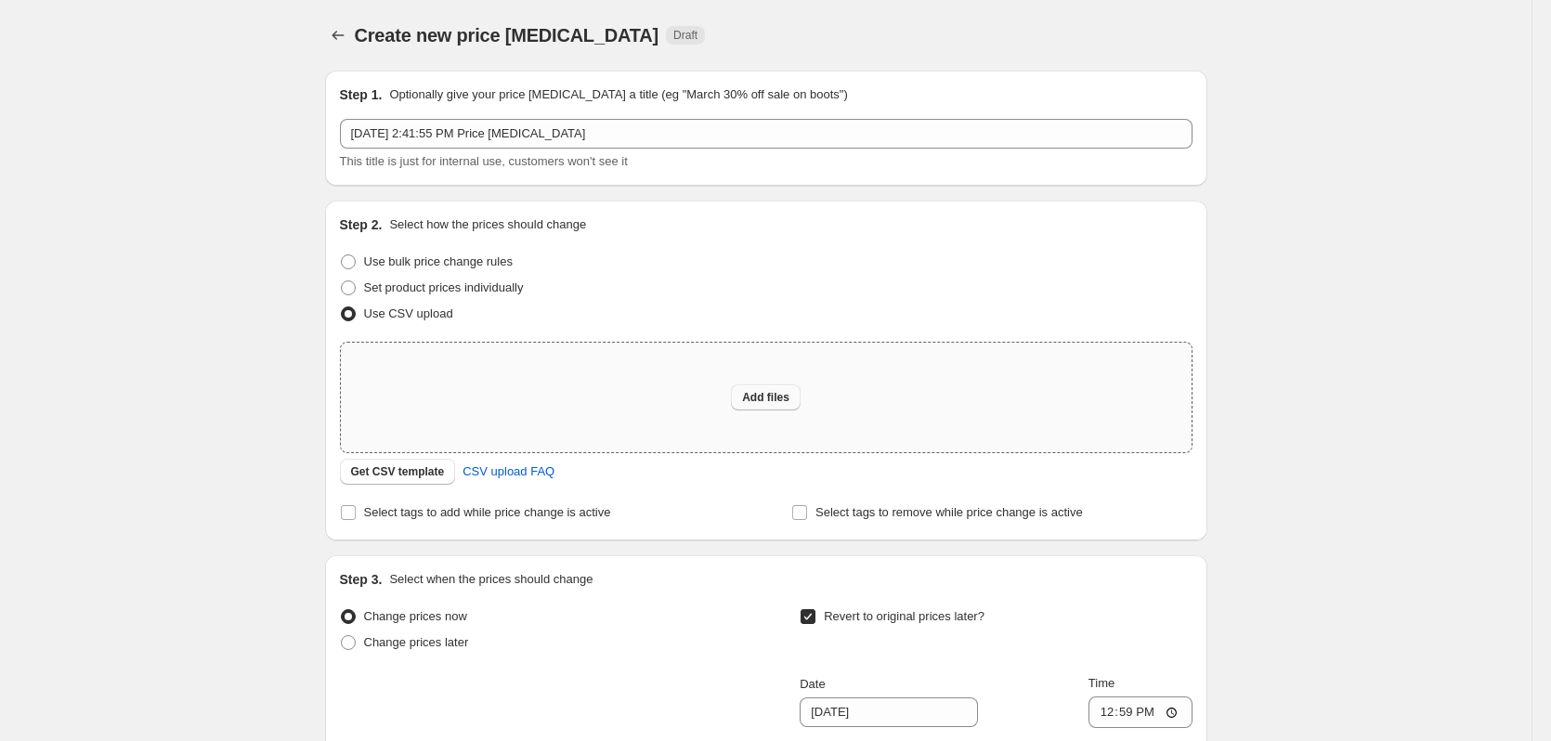
click at [775, 389] on button "Add files" at bounding box center [766, 397] width 70 height 26
type input "C:\fakepath\csv_template 1.csv"
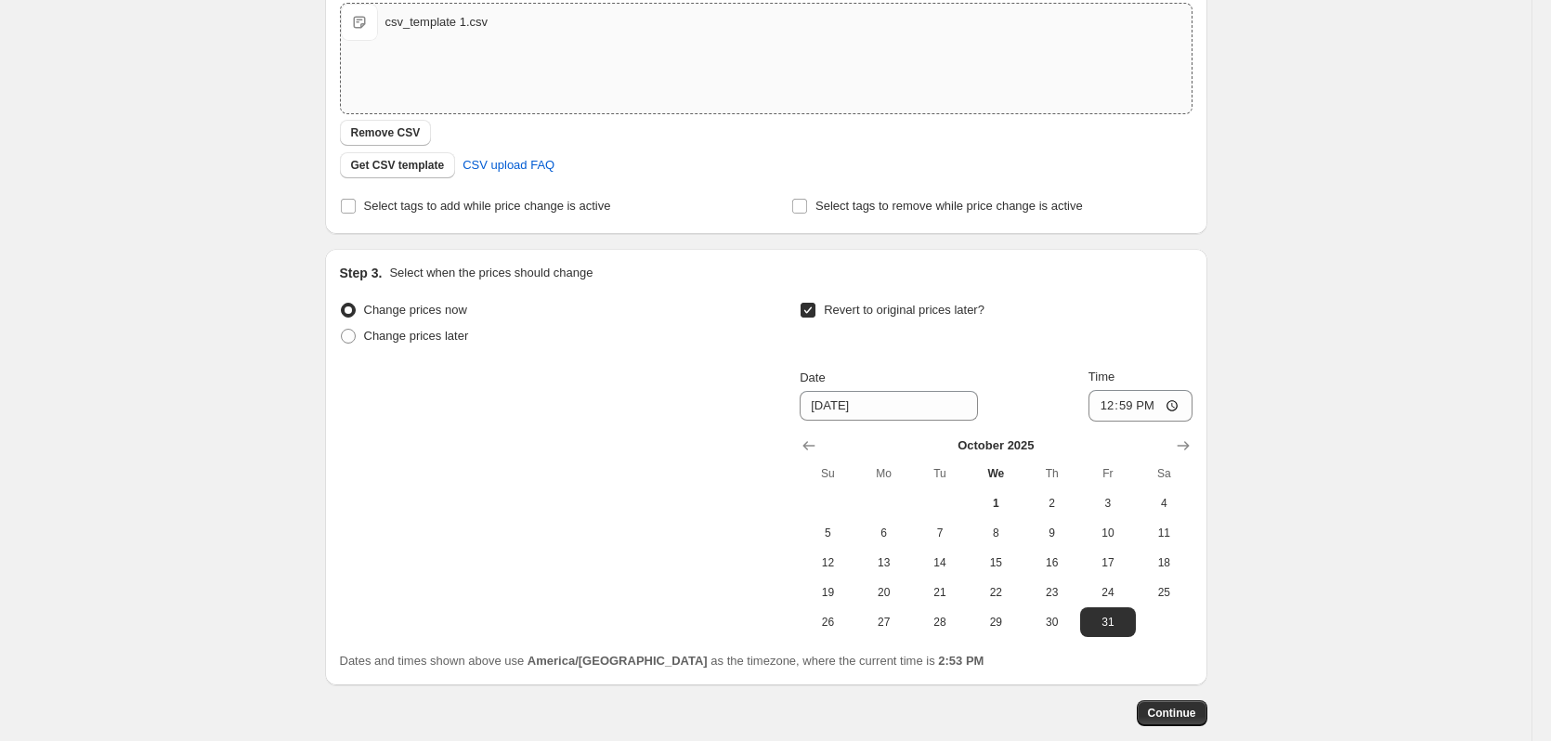
scroll to position [371, 0]
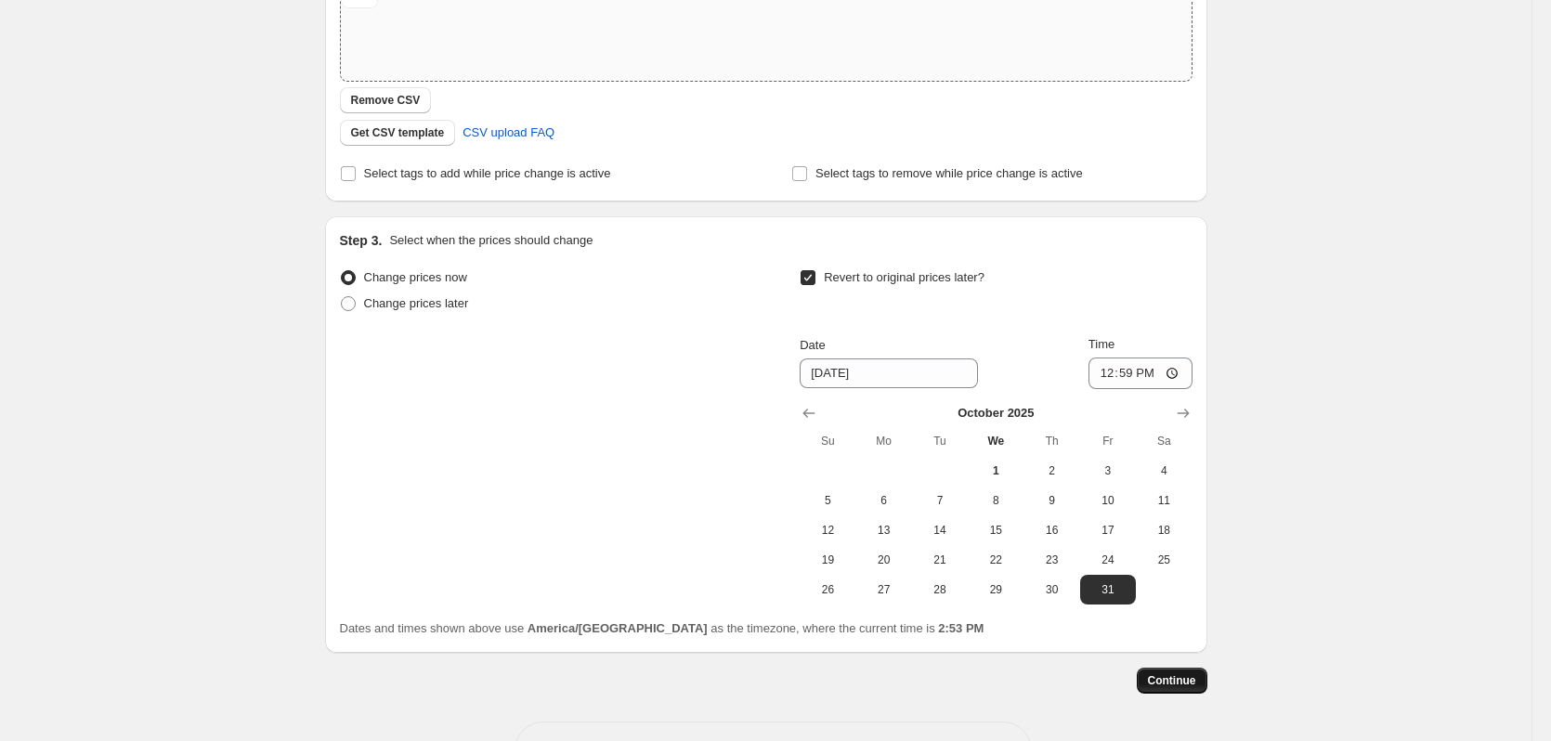
click at [1178, 681] on span "Continue" at bounding box center [1172, 680] width 48 height 15
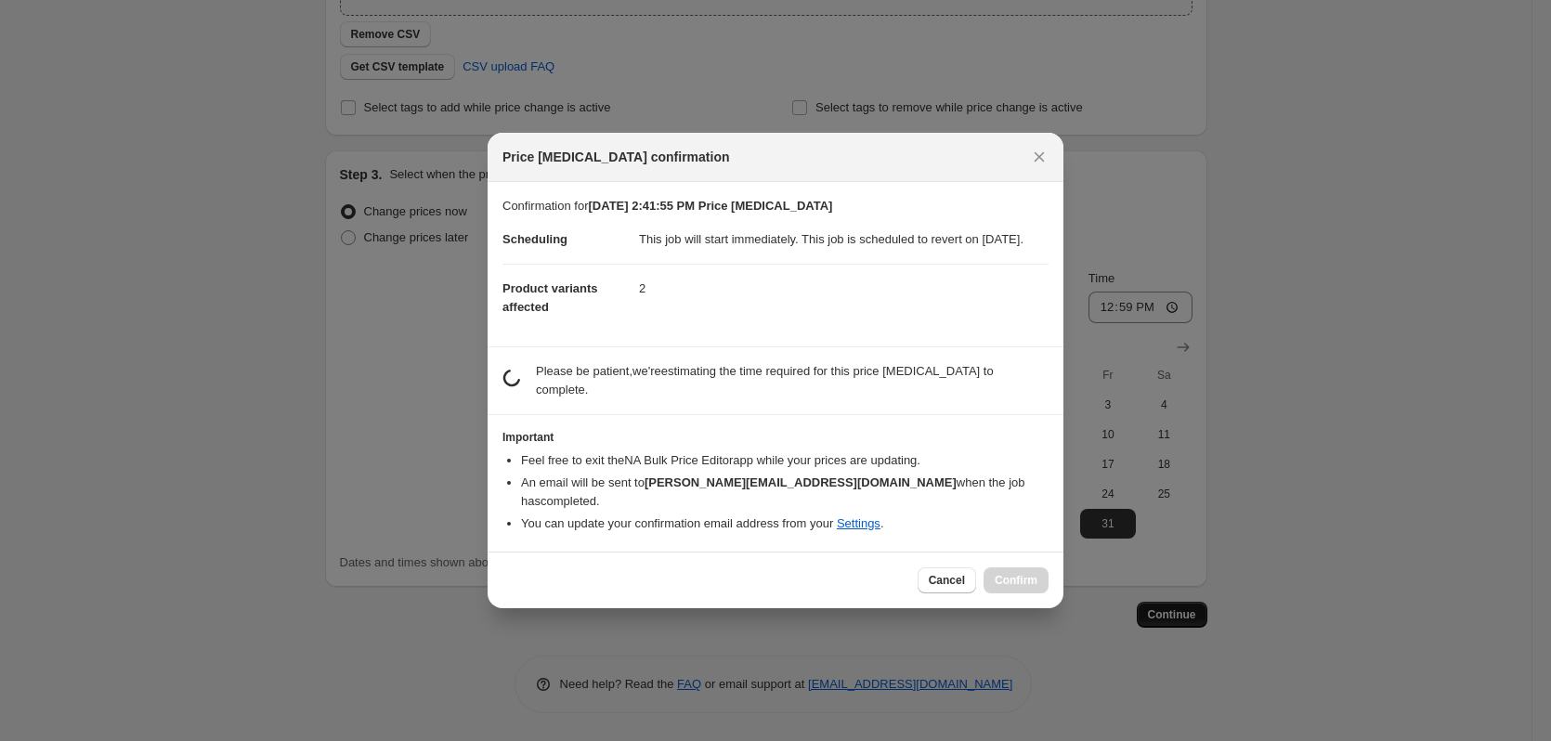
scroll to position [0, 0]
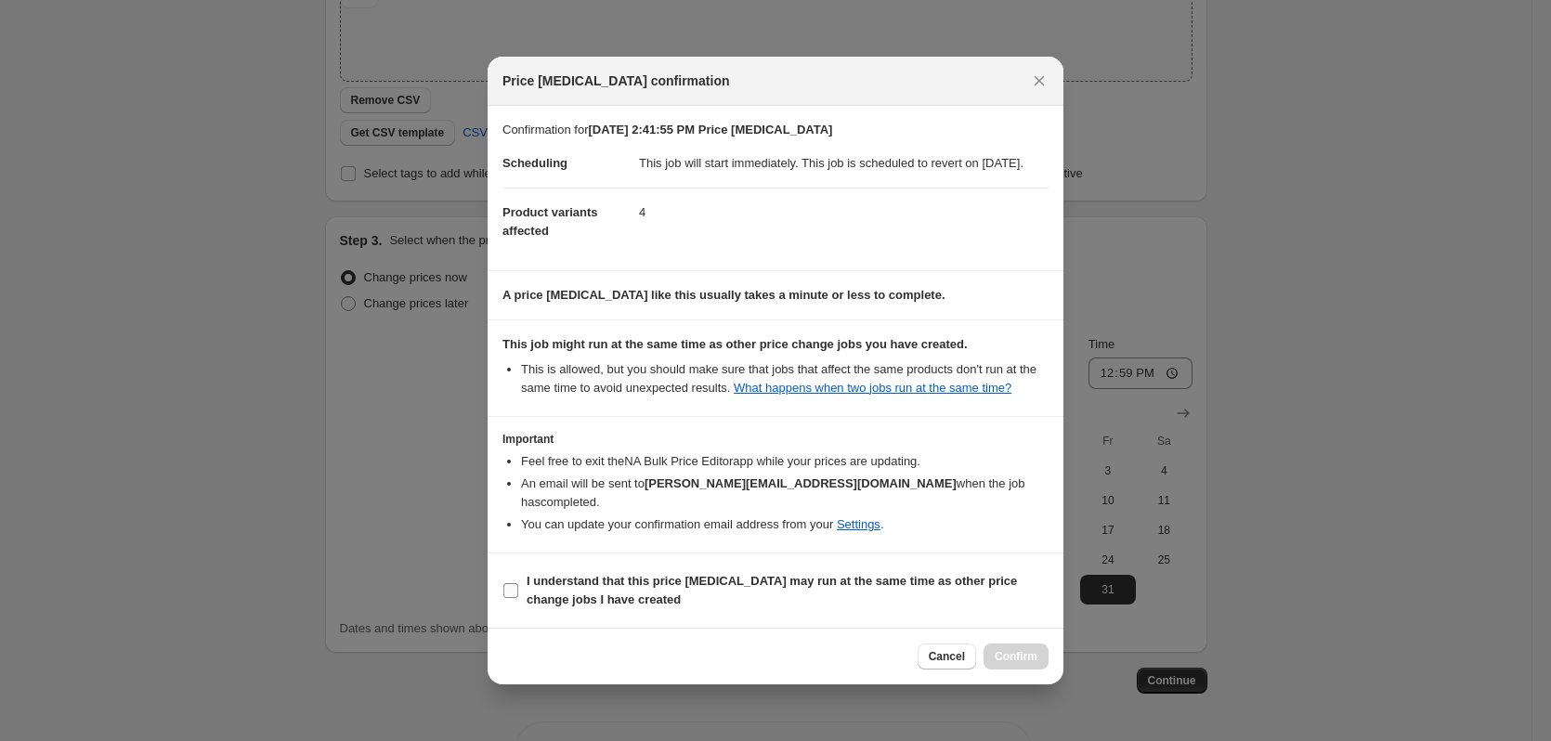
click at [612, 593] on span "I understand that this price [MEDICAL_DATA] may run at the same time as other p…" at bounding box center [788, 590] width 522 height 37
click at [518, 593] on input "I understand that this price [MEDICAL_DATA] may run at the same time as other p…" at bounding box center [510, 590] width 15 height 15
checkbox input "true"
click at [965, 654] on span "Cancel" at bounding box center [947, 656] width 36 height 15
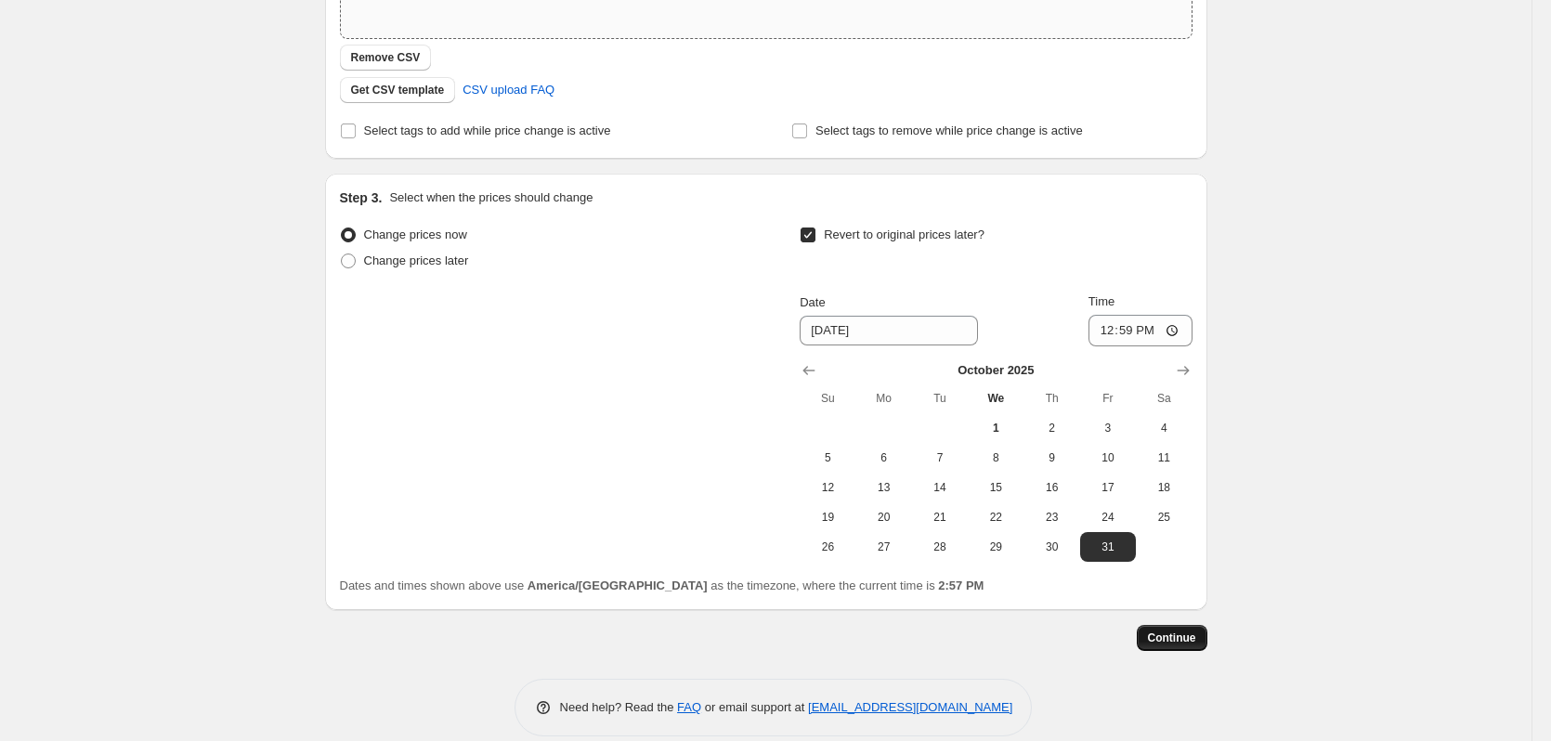
scroll to position [437, 0]
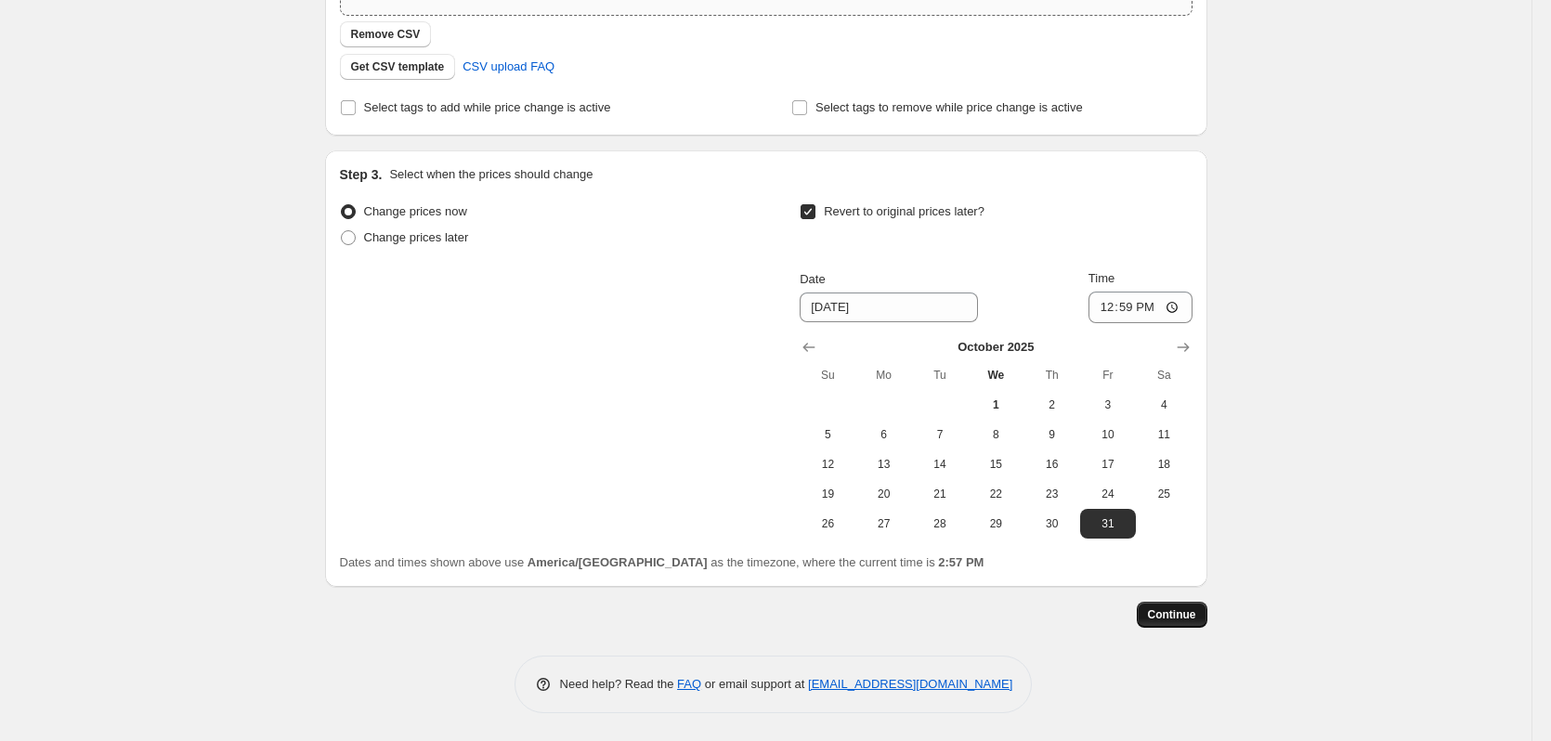
click at [1175, 605] on button "Continue" at bounding box center [1172, 615] width 71 height 26
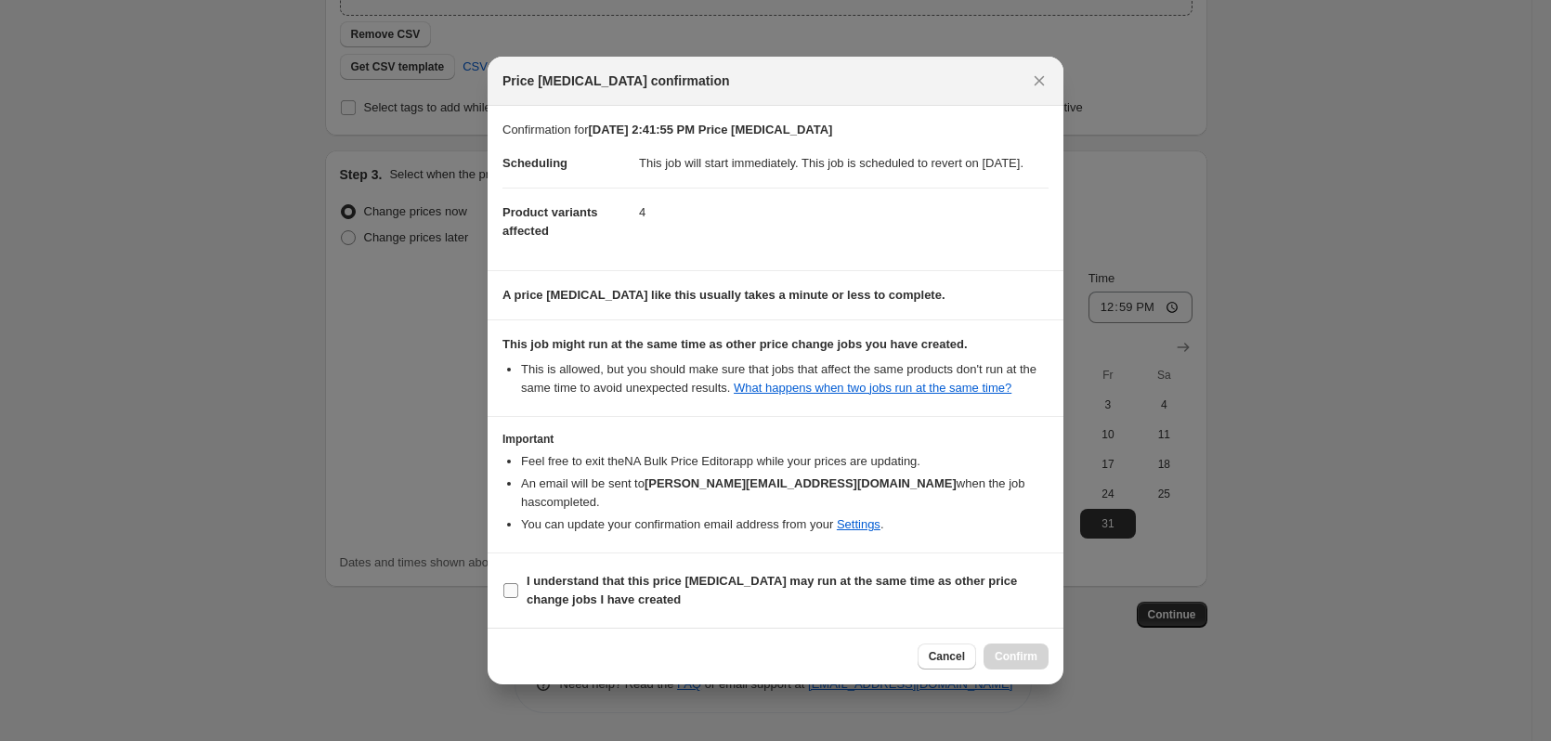
drag, startPoint x: 577, startPoint y: 587, endPoint x: 801, endPoint y: 608, distance: 225.7
click at [586, 587] on b "I understand that this price [MEDICAL_DATA] may run at the same time as other p…" at bounding box center [772, 590] width 490 height 33
click at [609, 587] on b "I understand that this price [MEDICAL_DATA] may run at the same time as other p…" at bounding box center [772, 590] width 490 height 33
click at [518, 587] on input "I understand that this price [MEDICAL_DATA] may run at the same time as other p…" at bounding box center [510, 590] width 15 height 15
checkbox input "true"
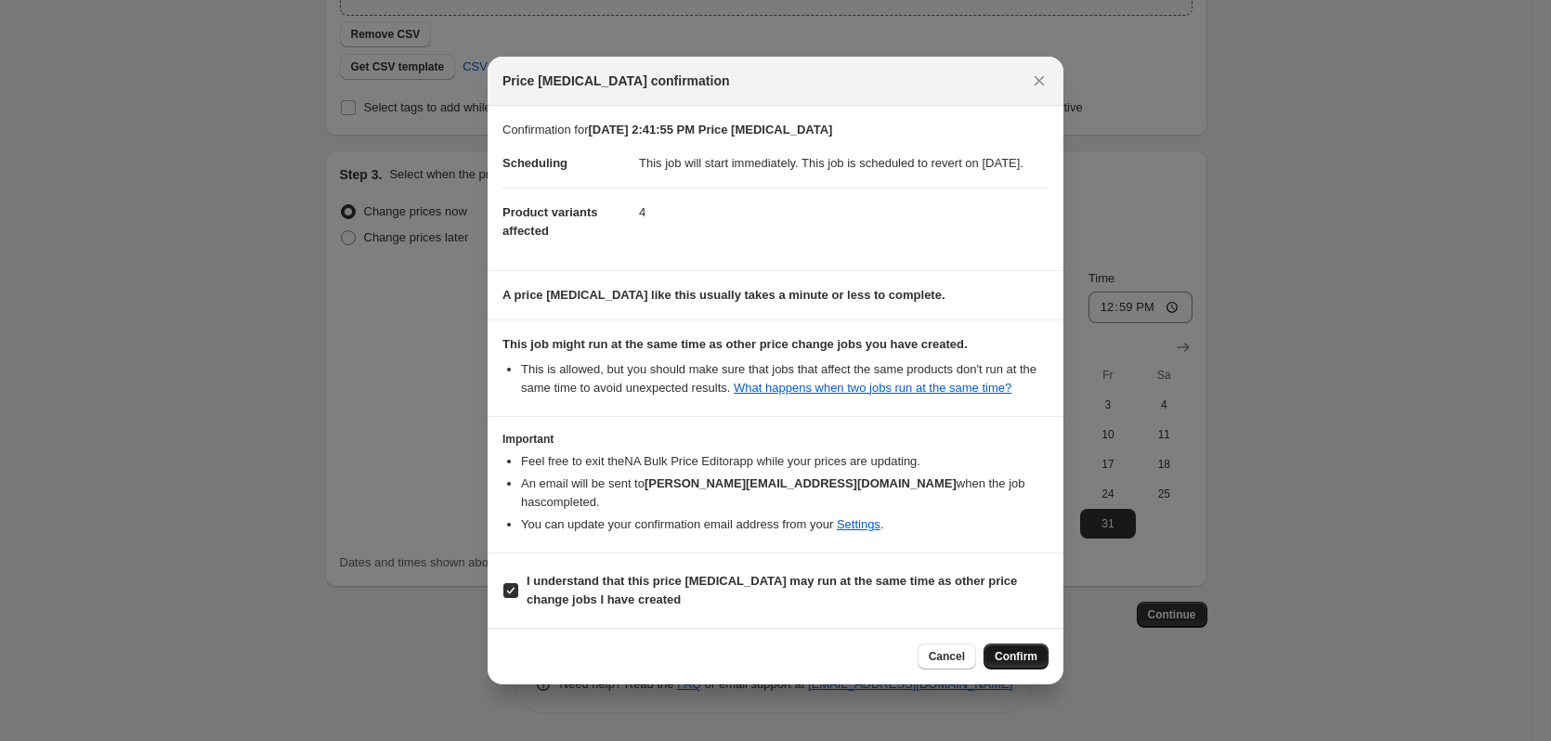
click at [1033, 657] on span "Confirm" at bounding box center [1016, 656] width 43 height 15
